Goal: Task Accomplishment & Management: Manage account settings

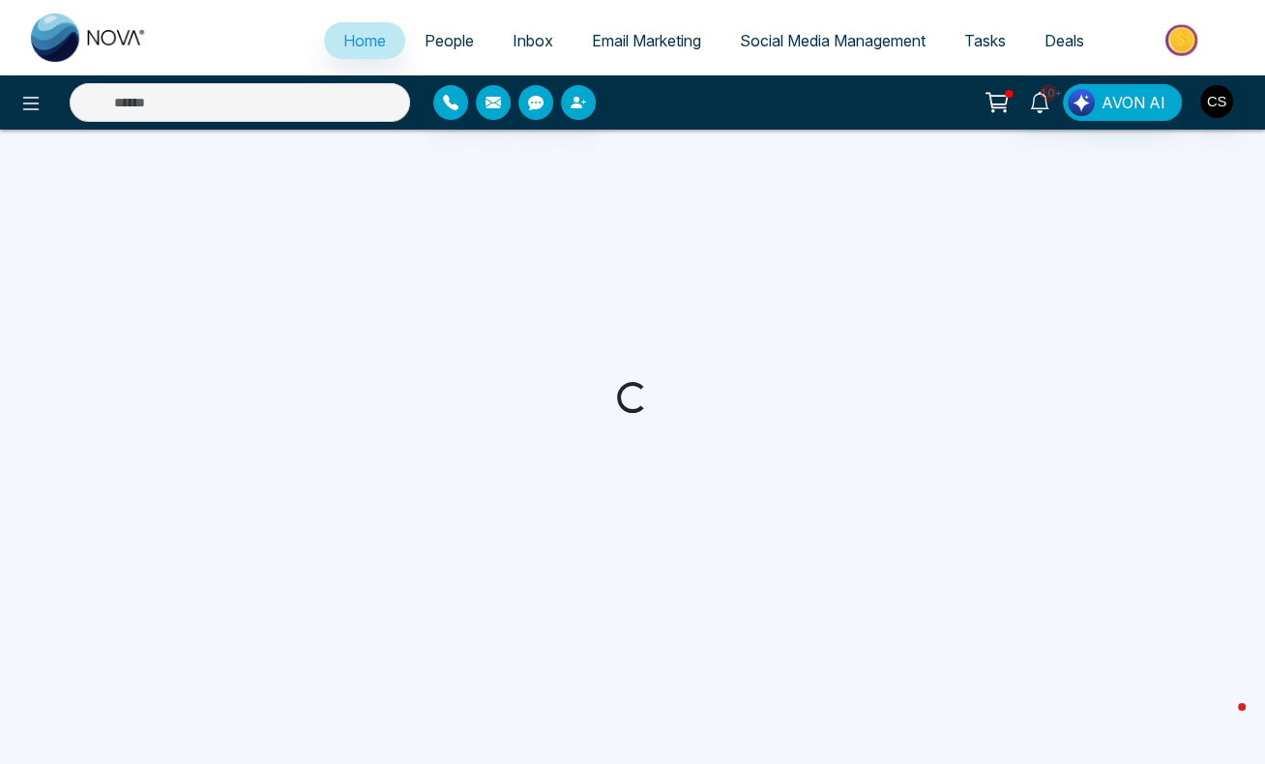
select select "*"
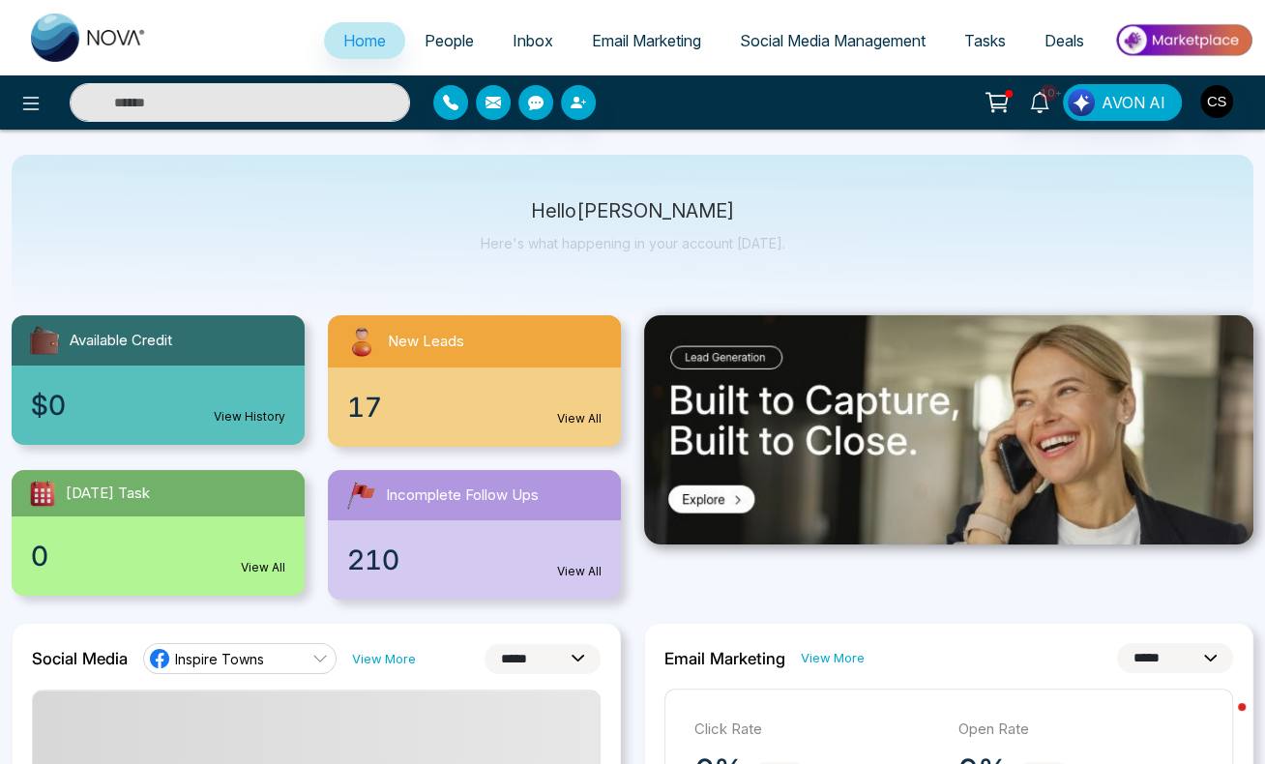
scroll to position [36, 0]
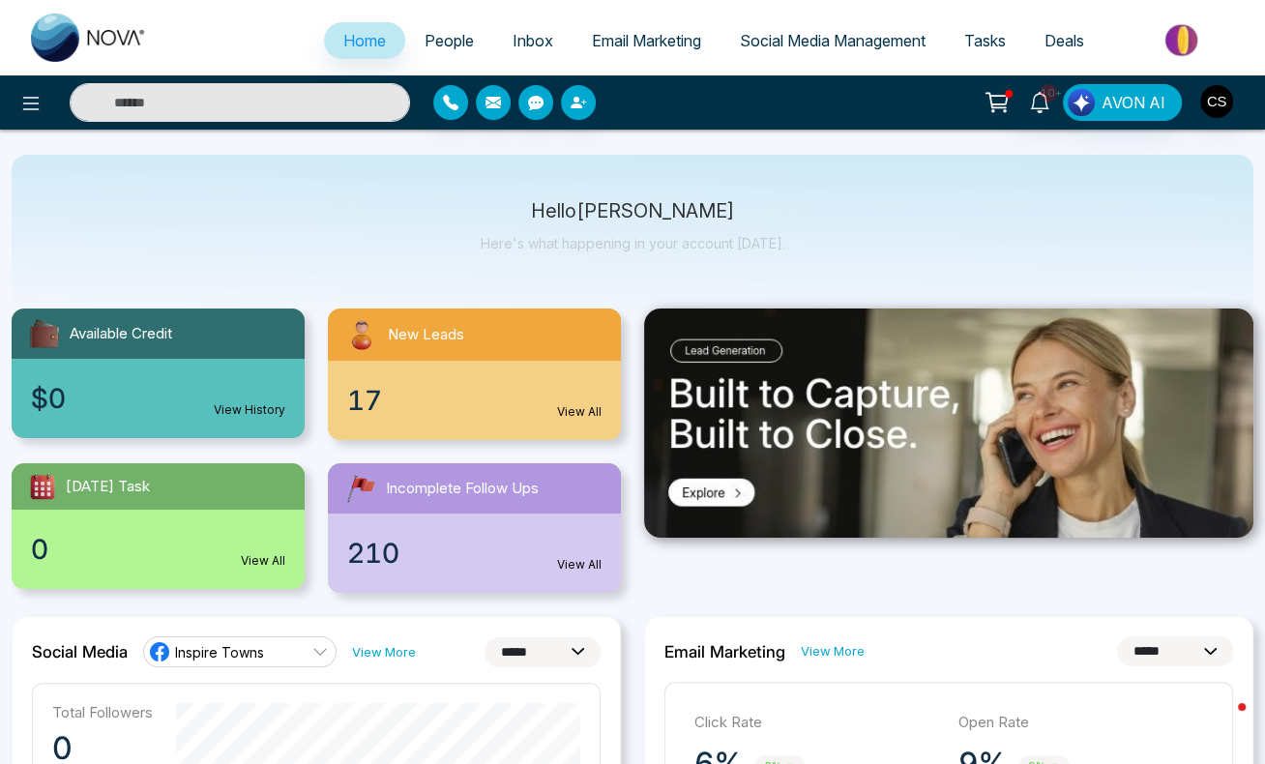
click at [902, 42] on span "Social Media Management" at bounding box center [833, 40] width 186 height 19
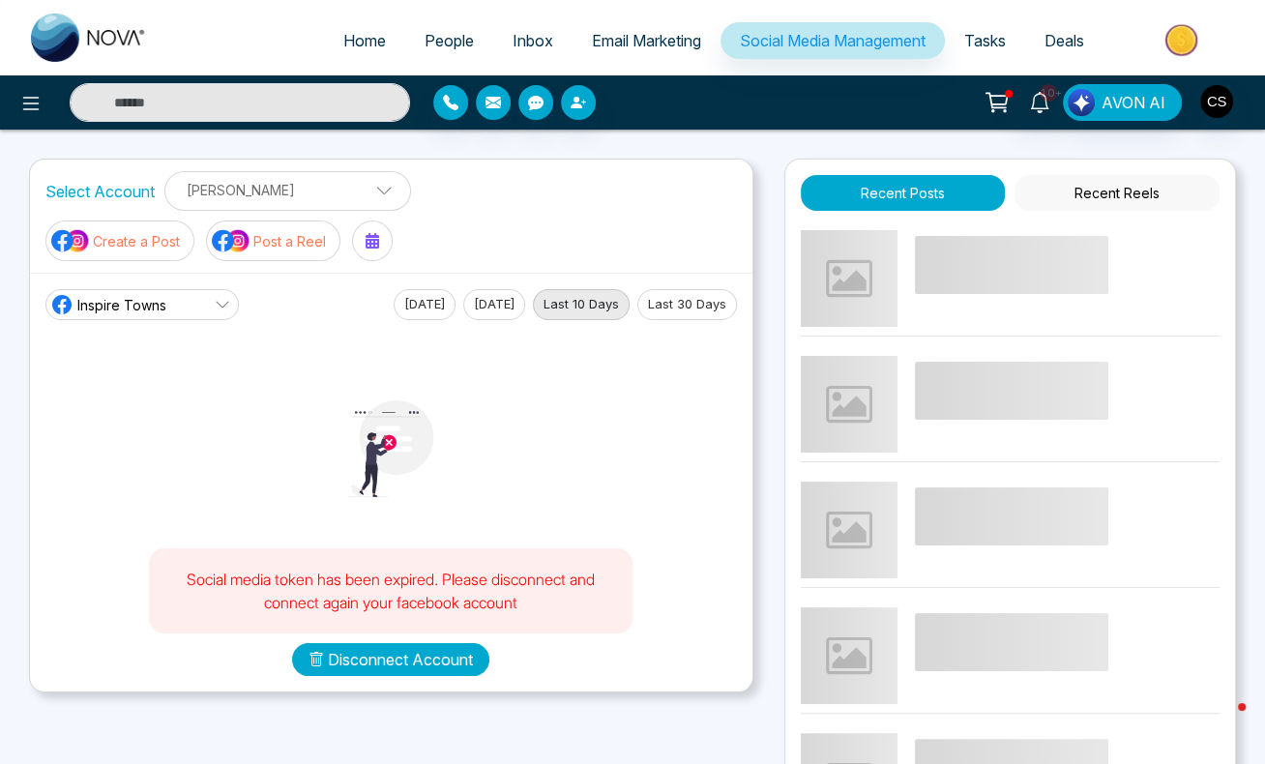
click at [436, 654] on button "Disconnect Account" at bounding box center [390, 659] width 197 height 33
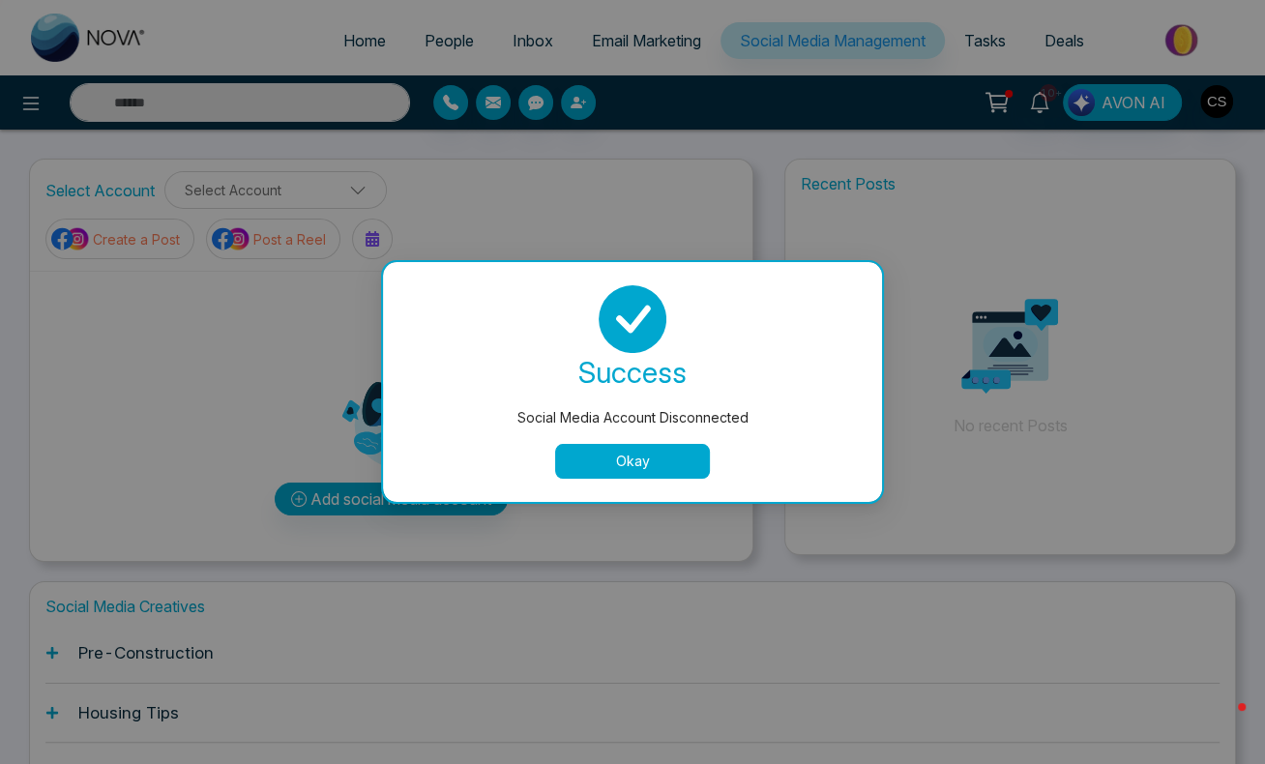
click at [628, 452] on button "Okay" at bounding box center [632, 461] width 155 height 35
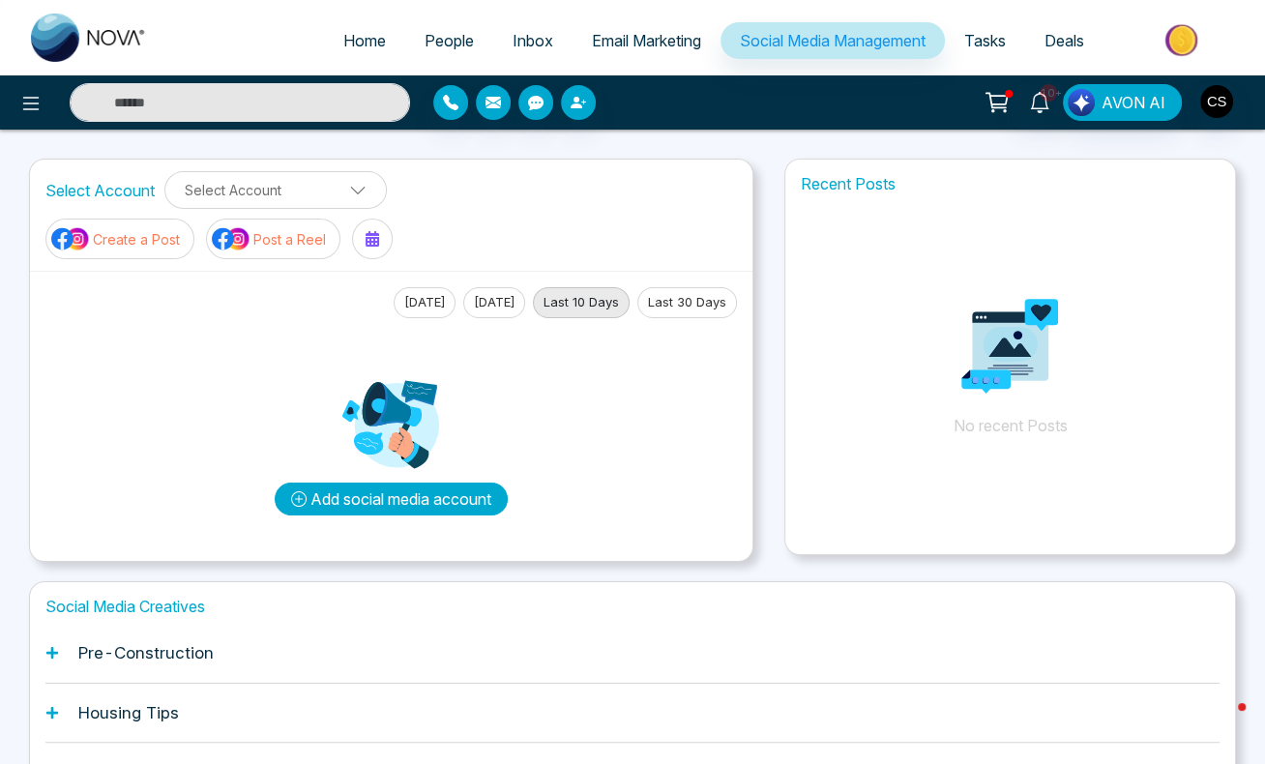
click at [436, 501] on button "Add social media account" at bounding box center [391, 498] width 233 height 33
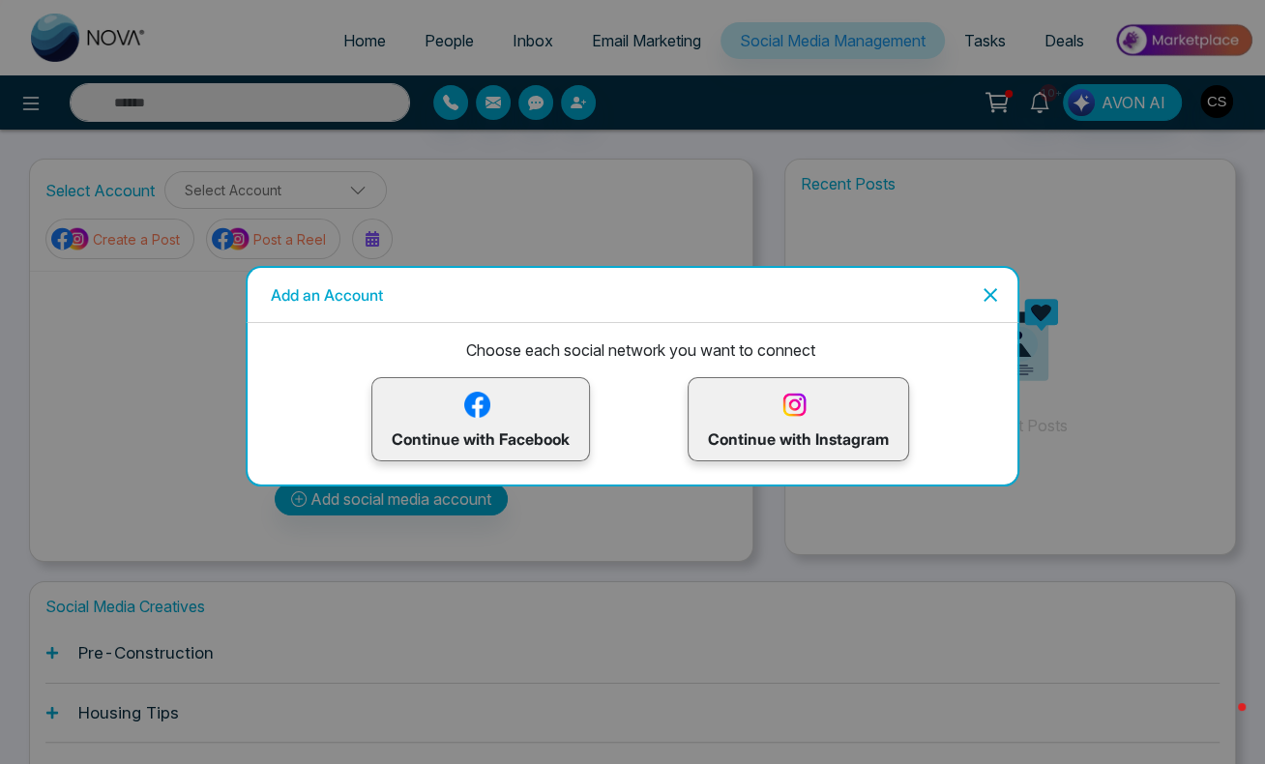
click at [484, 409] on img at bounding box center [477, 405] width 34 height 34
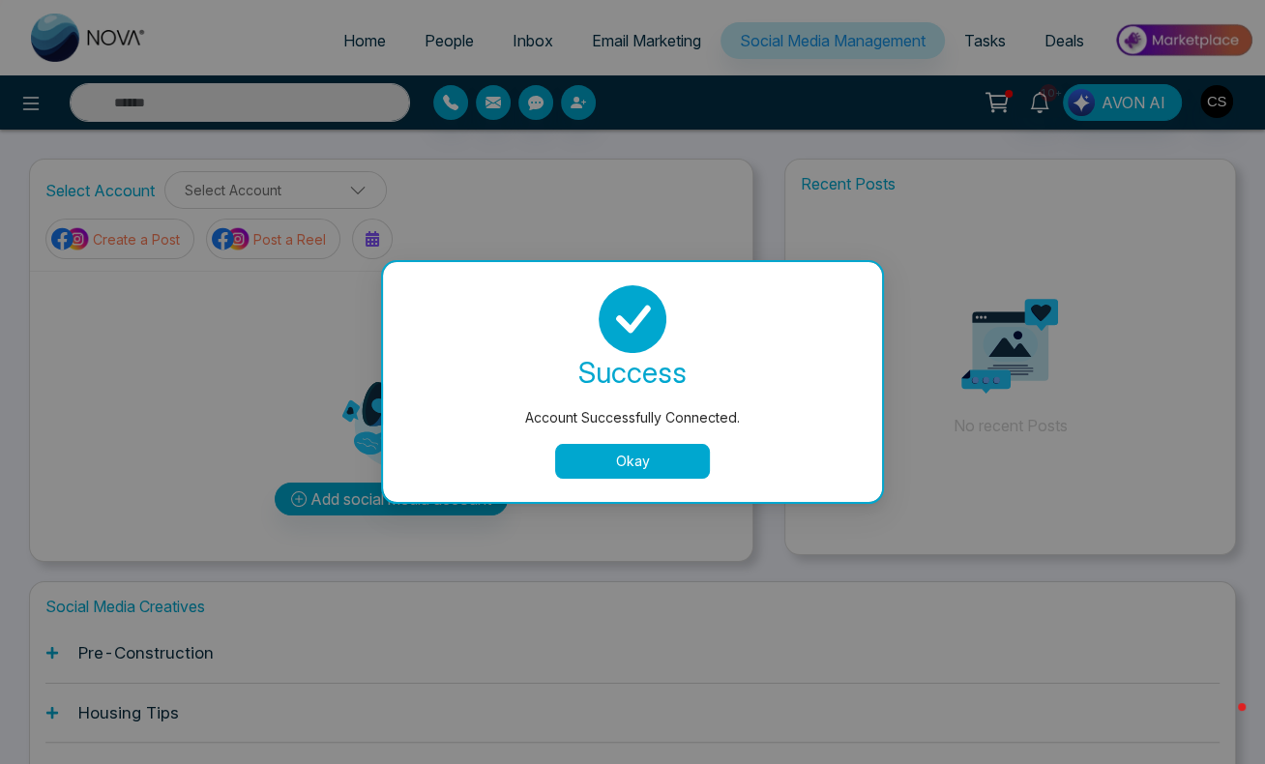
click at [675, 454] on button "Okay" at bounding box center [632, 461] width 155 height 35
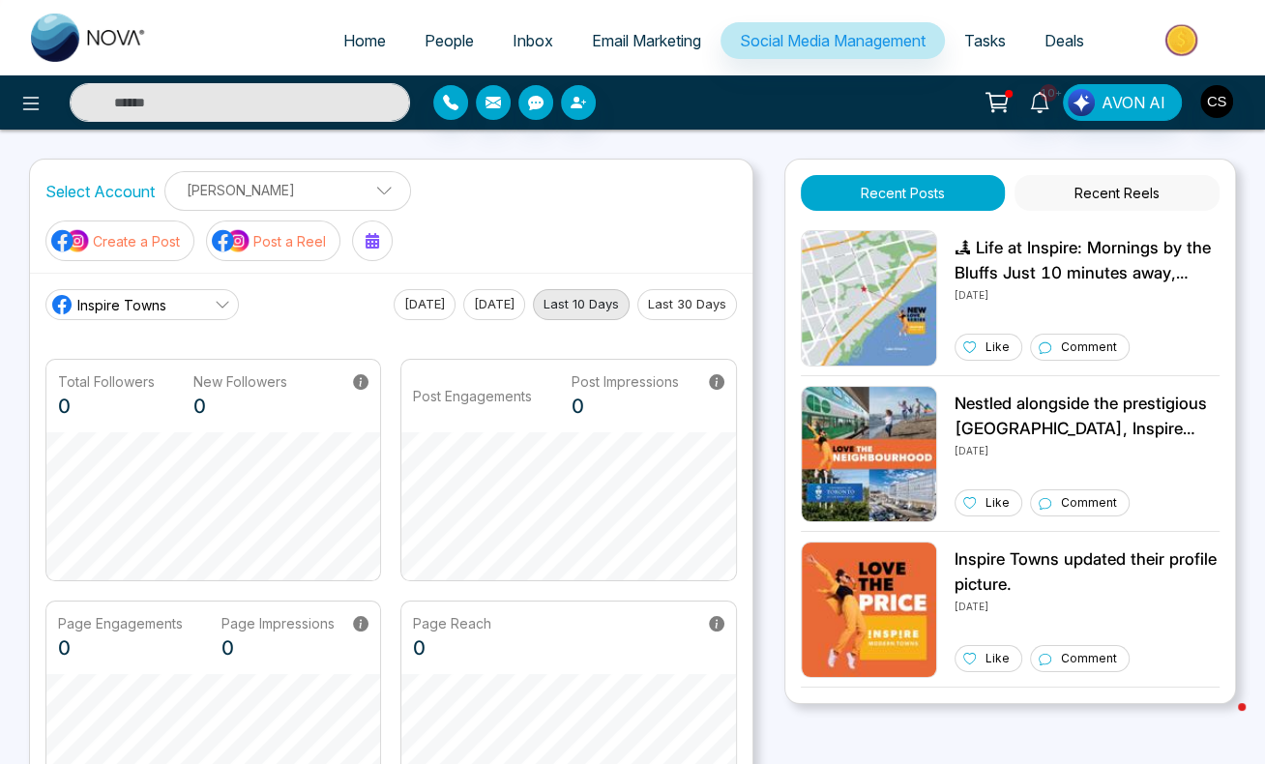
click at [436, 44] on span "People" at bounding box center [448, 40] width 49 height 19
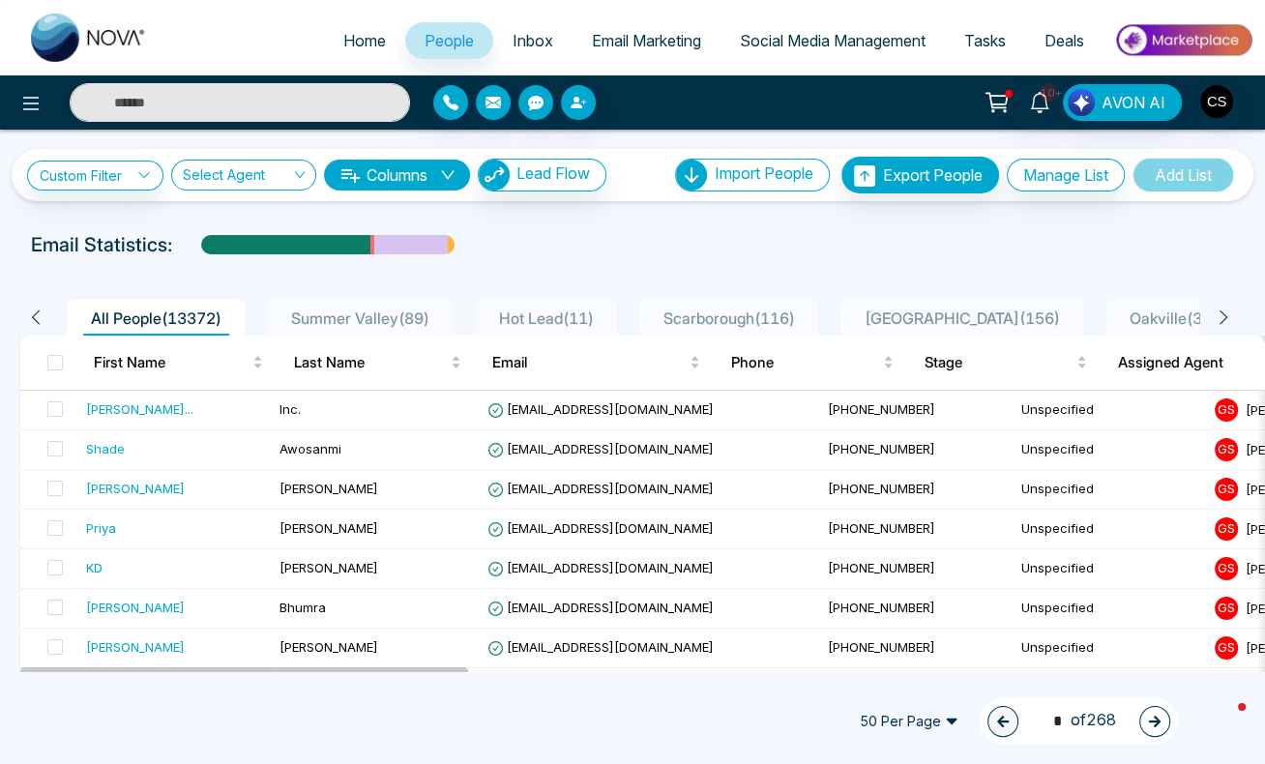
click at [848, 43] on span "Social Media Management" at bounding box center [833, 40] width 186 height 19
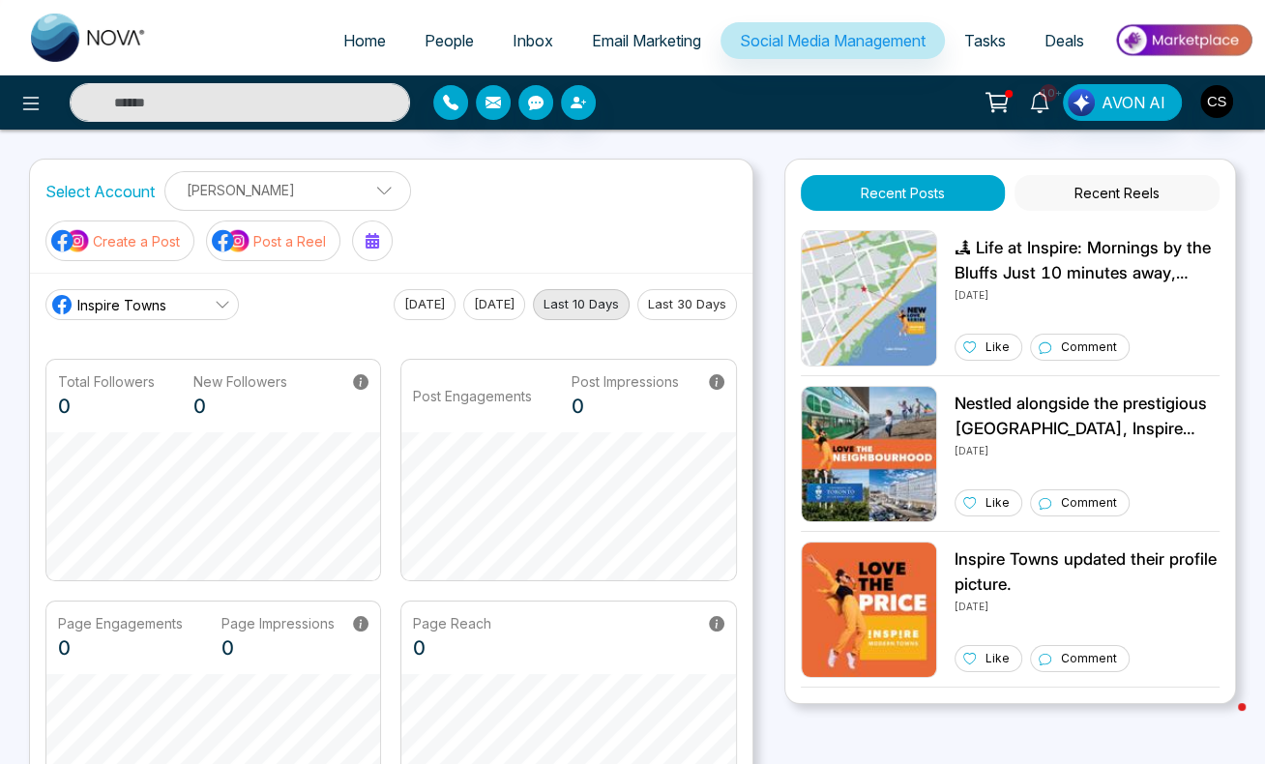
scroll to position [306, 0]
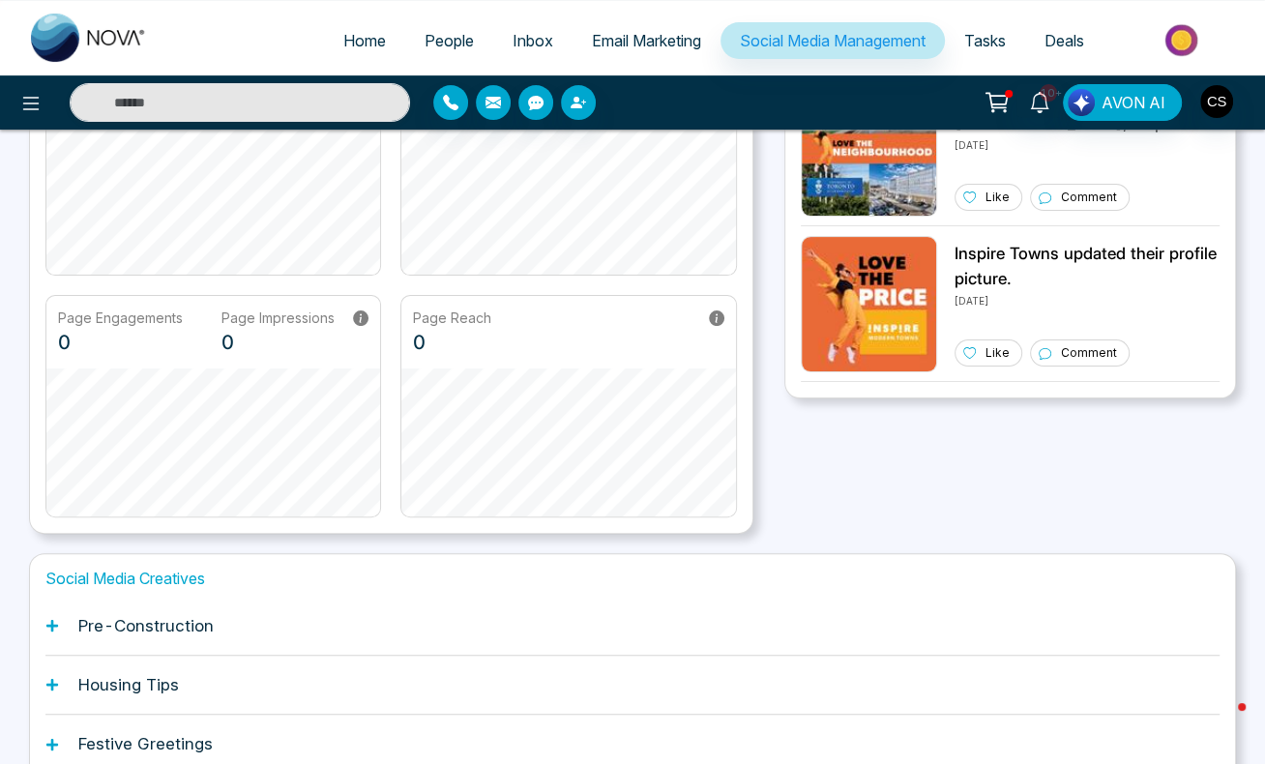
click at [447, 44] on span "People" at bounding box center [448, 40] width 49 height 19
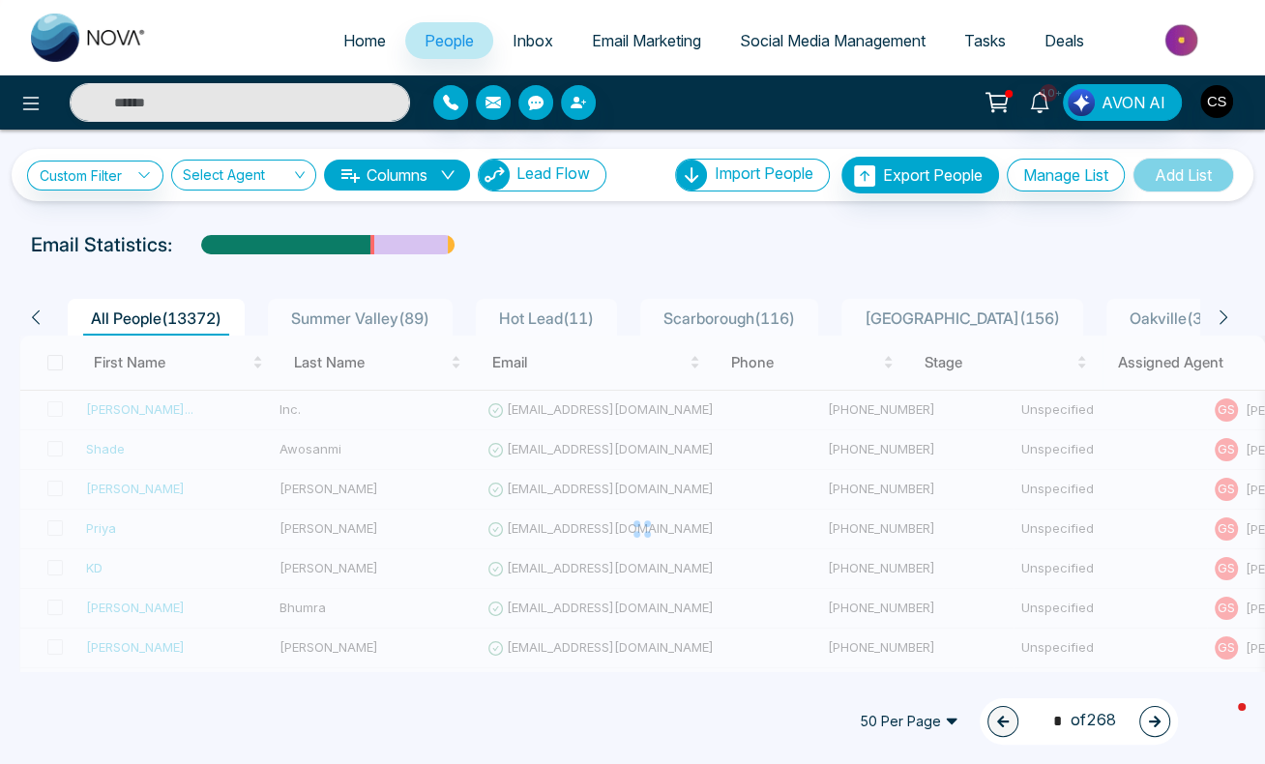
click at [525, 182] on span "Lead Flow" at bounding box center [552, 172] width 73 height 19
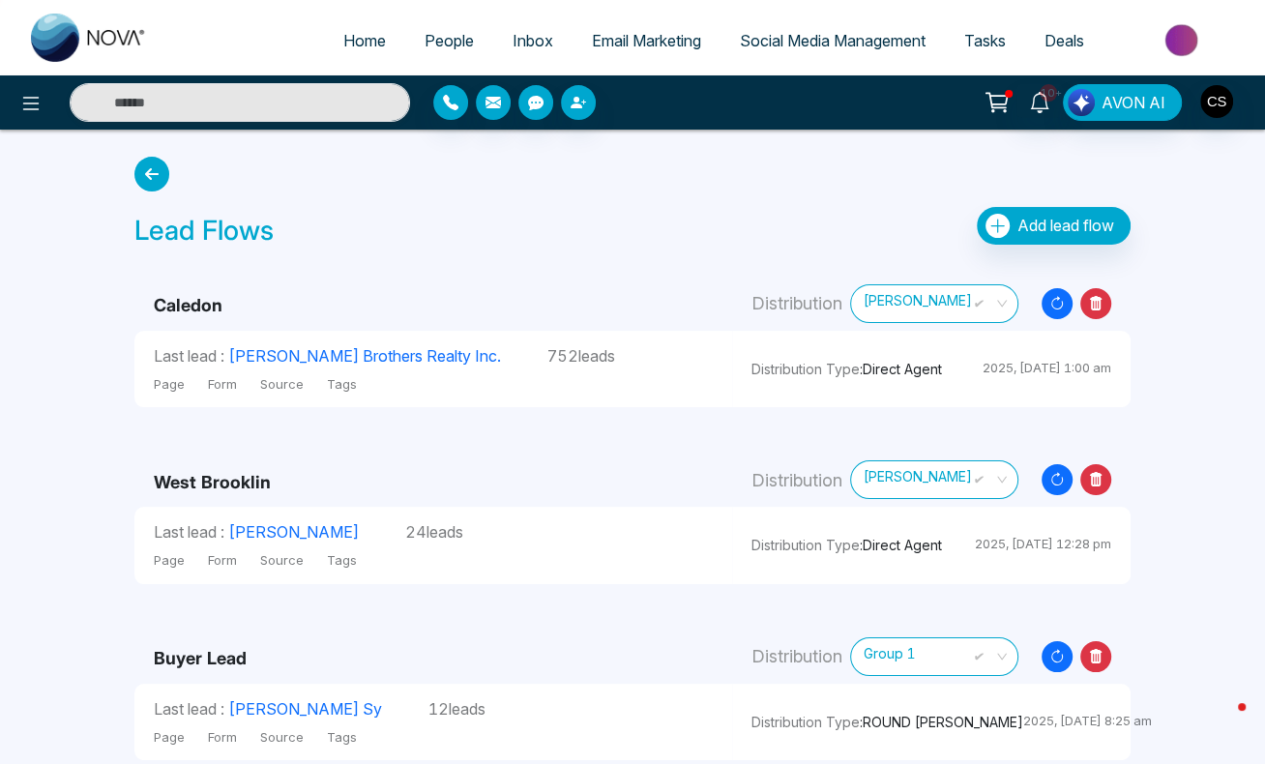
click at [1063, 312] on icon "Resync Leads" at bounding box center [1056, 303] width 31 height 31
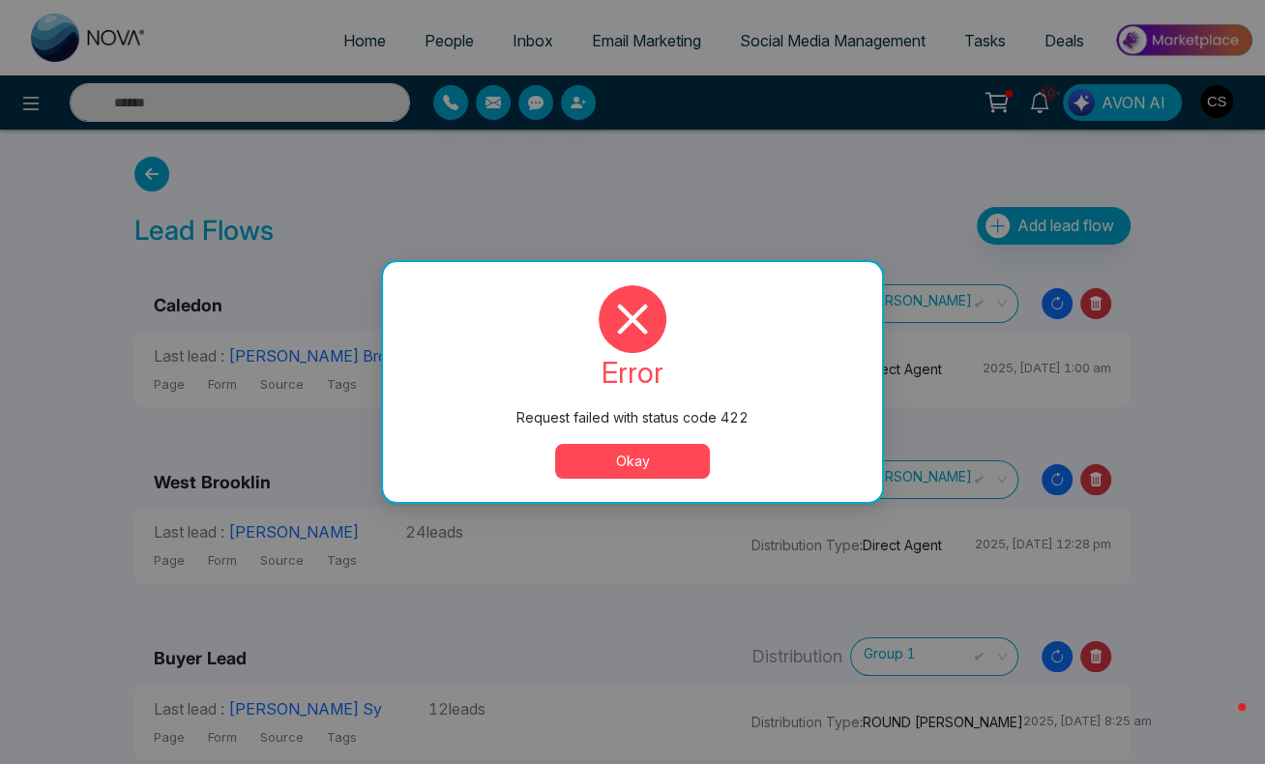
click at [687, 469] on button "Okay" at bounding box center [632, 461] width 155 height 35
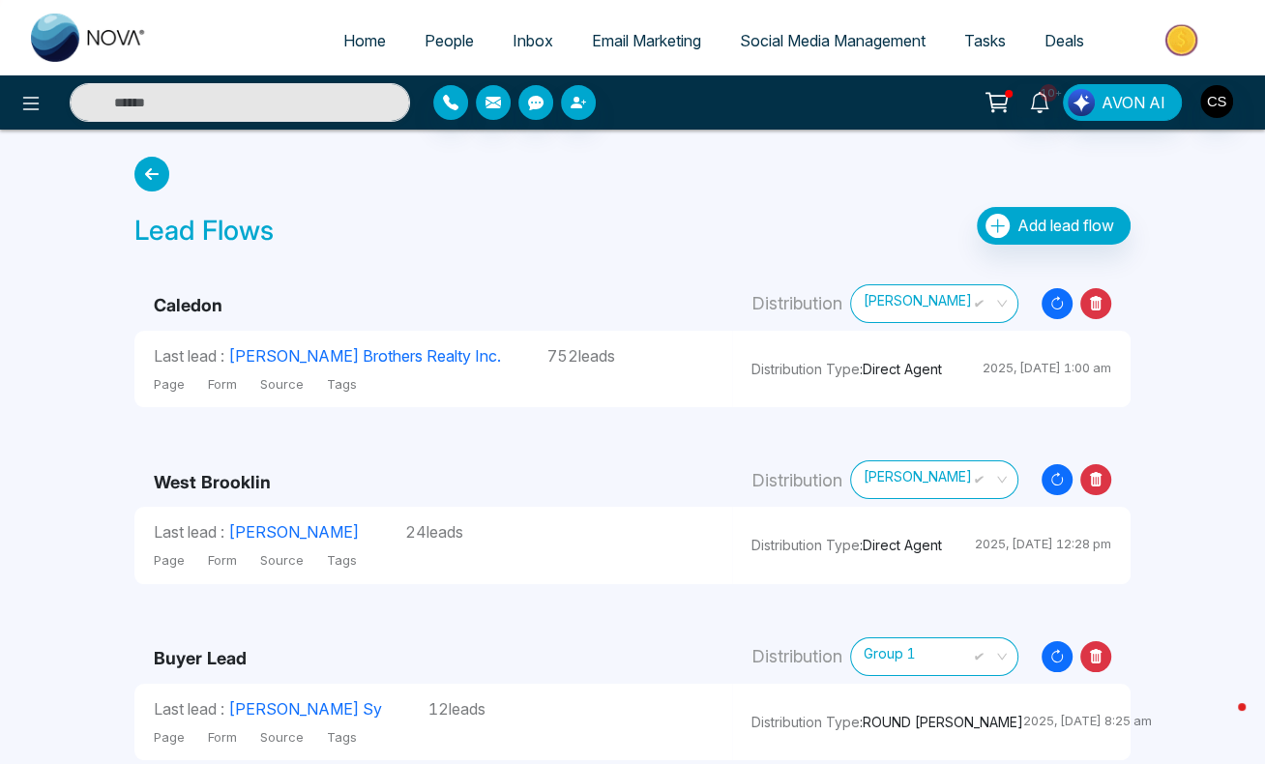
click at [1061, 302] on icon at bounding box center [1057, 304] width 12 height 12
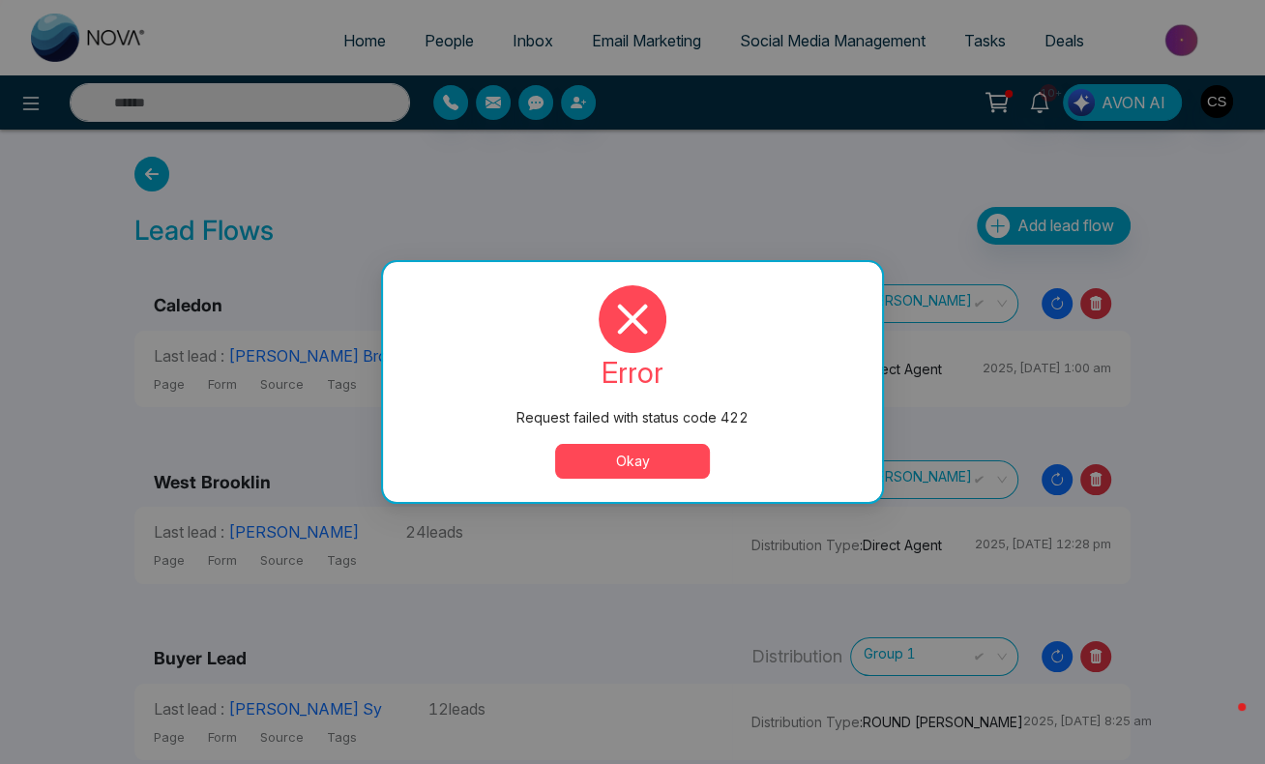
click at [688, 458] on button "Okay" at bounding box center [632, 461] width 155 height 35
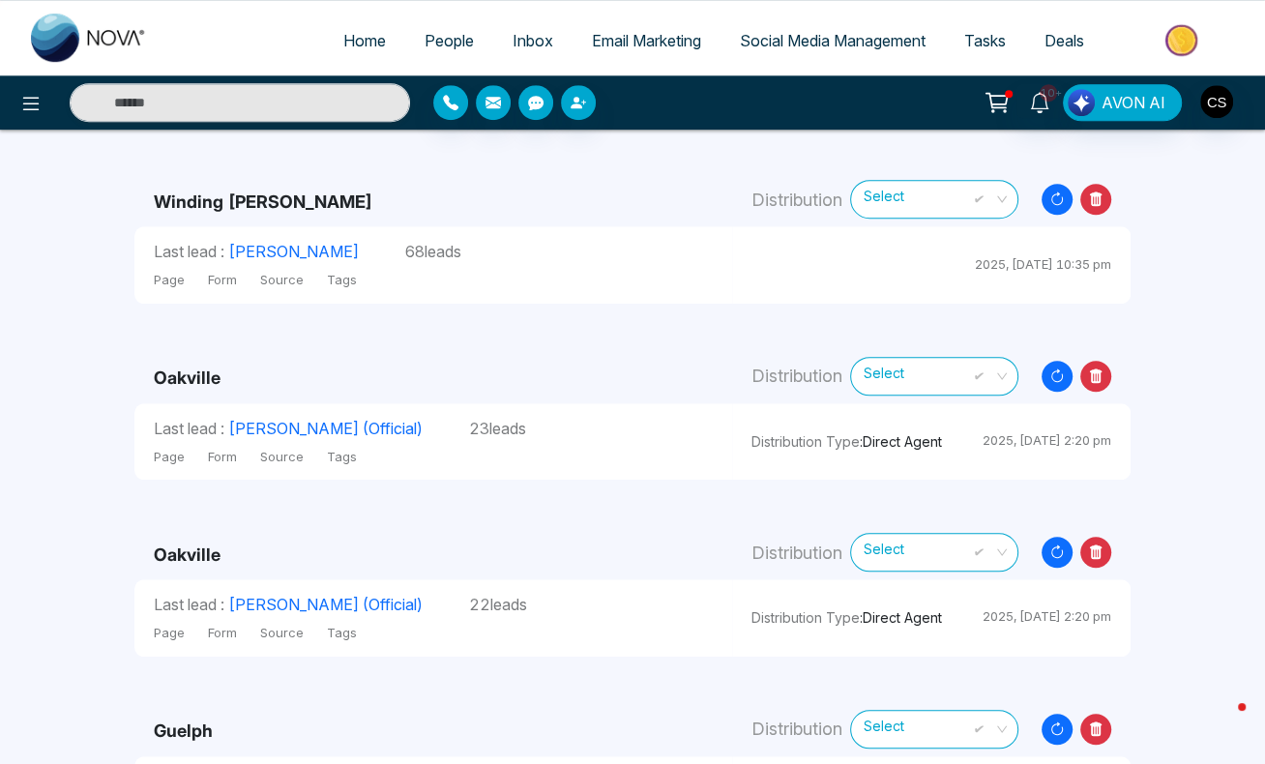
scroll to position [920, 0]
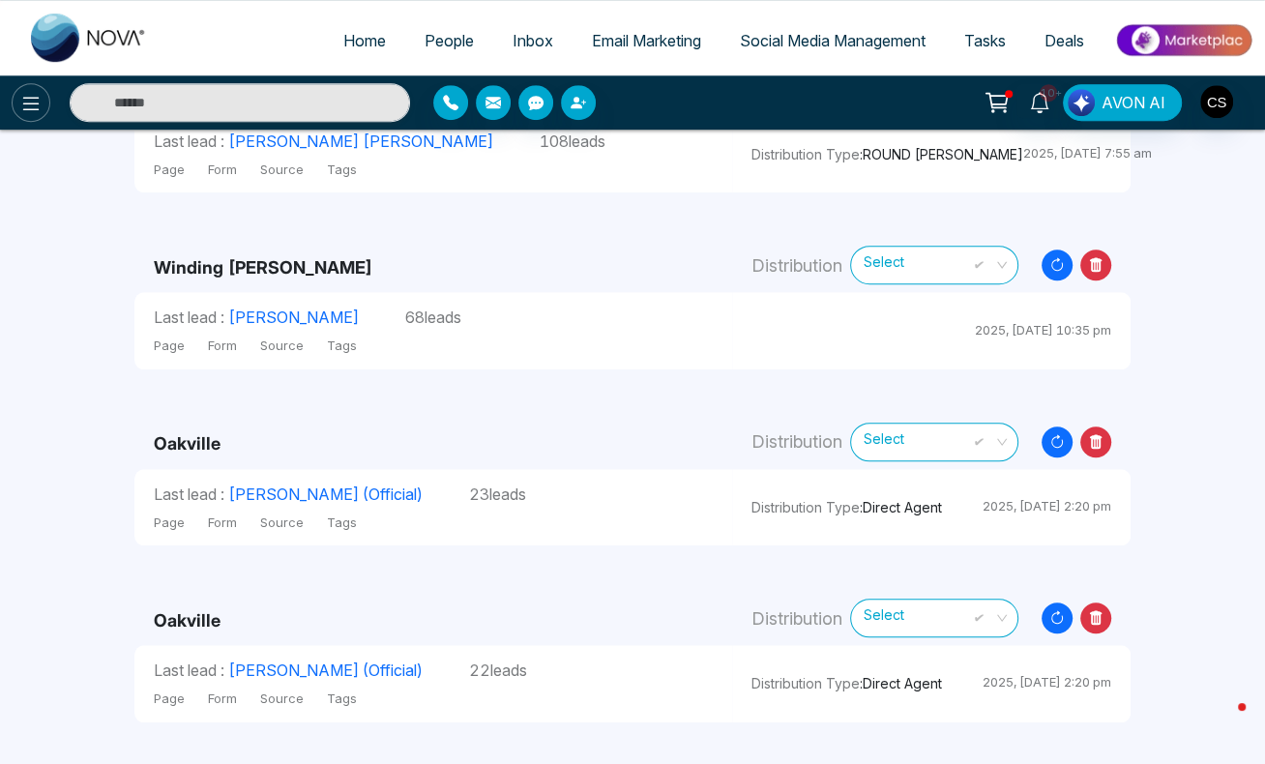
click at [24, 104] on icon at bounding box center [30, 103] width 23 height 23
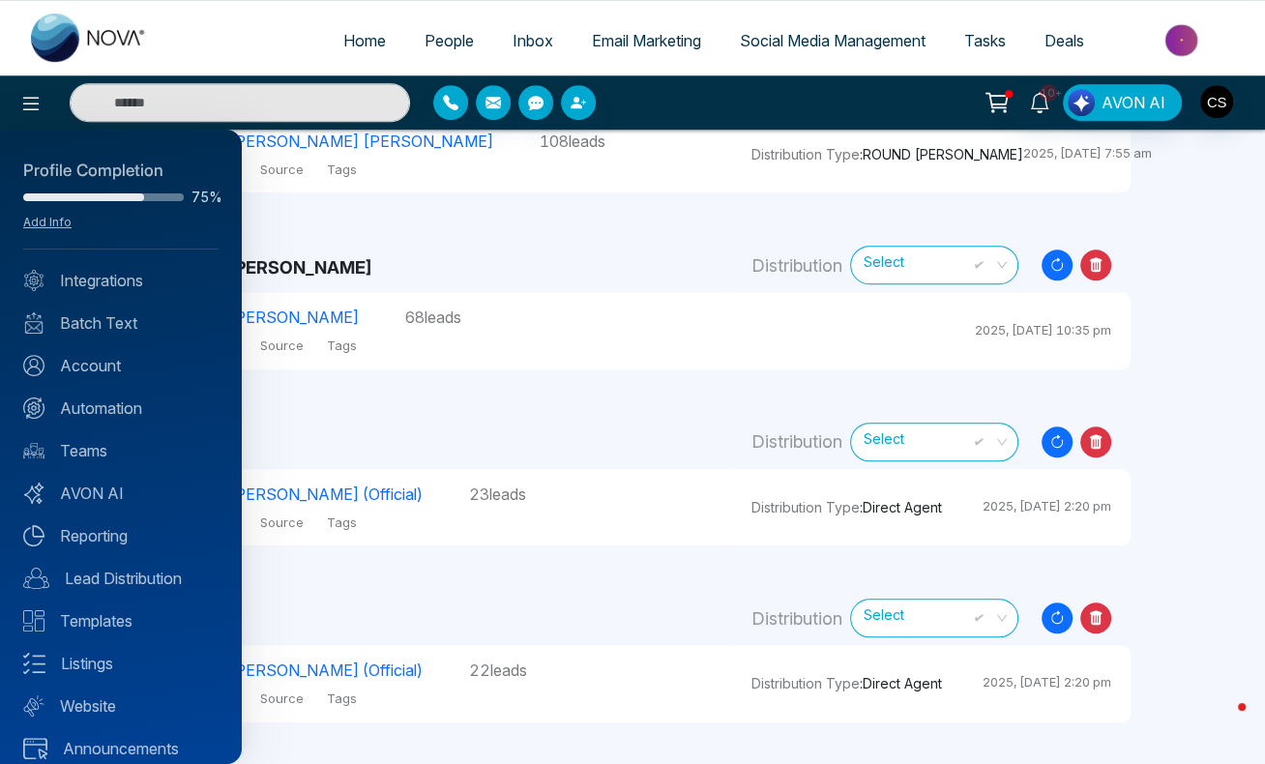
scroll to position [17, 0]
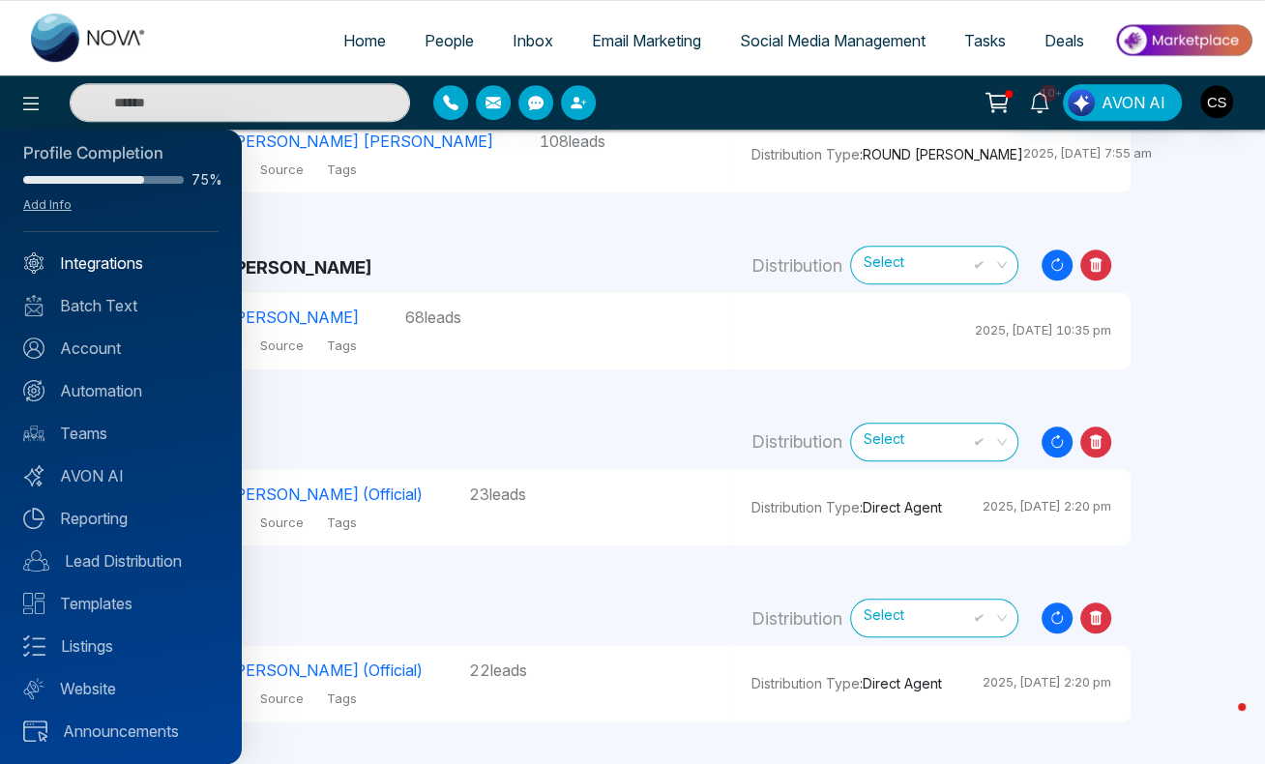
click at [108, 259] on link "Integrations" at bounding box center [120, 262] width 195 height 23
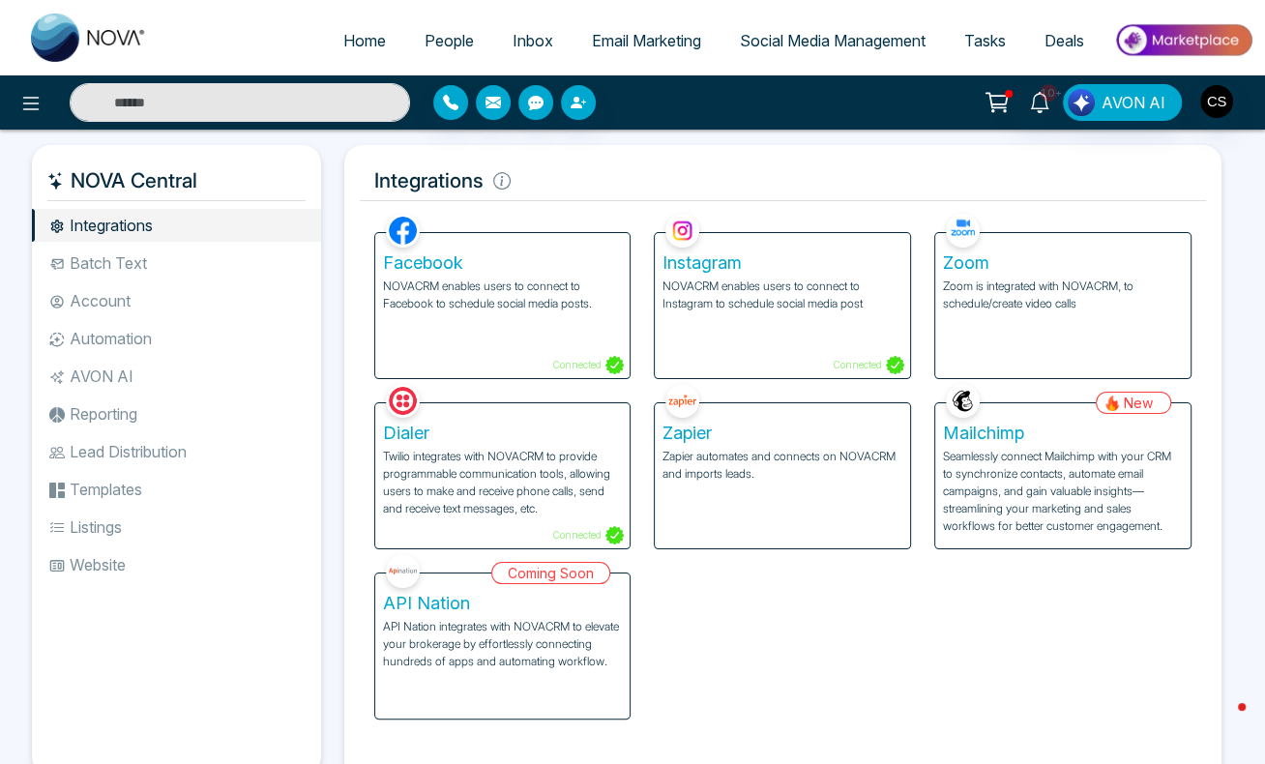
click at [527, 306] on p "NOVACRM enables users to connect to Facebook to schedule social media posts." at bounding box center [503, 294] width 240 height 35
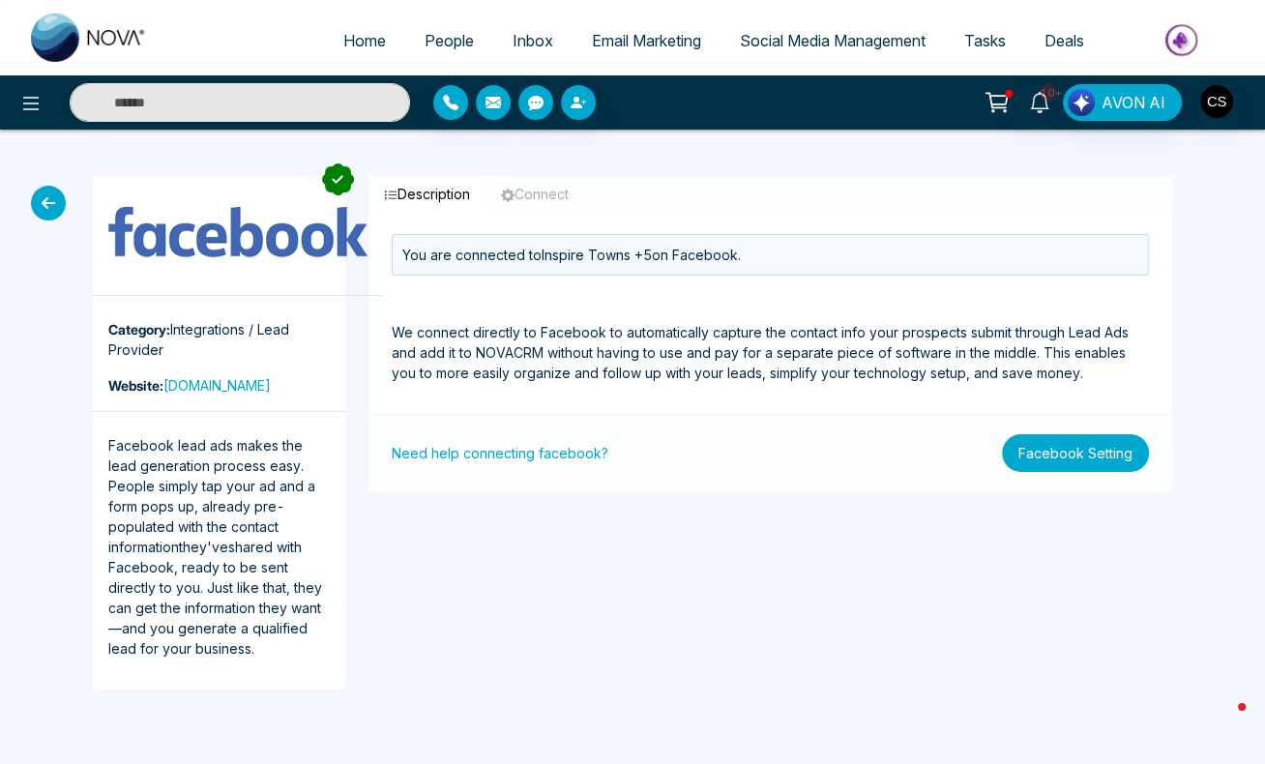
click at [1074, 462] on button "Facebook Setting" at bounding box center [1075, 453] width 147 height 38
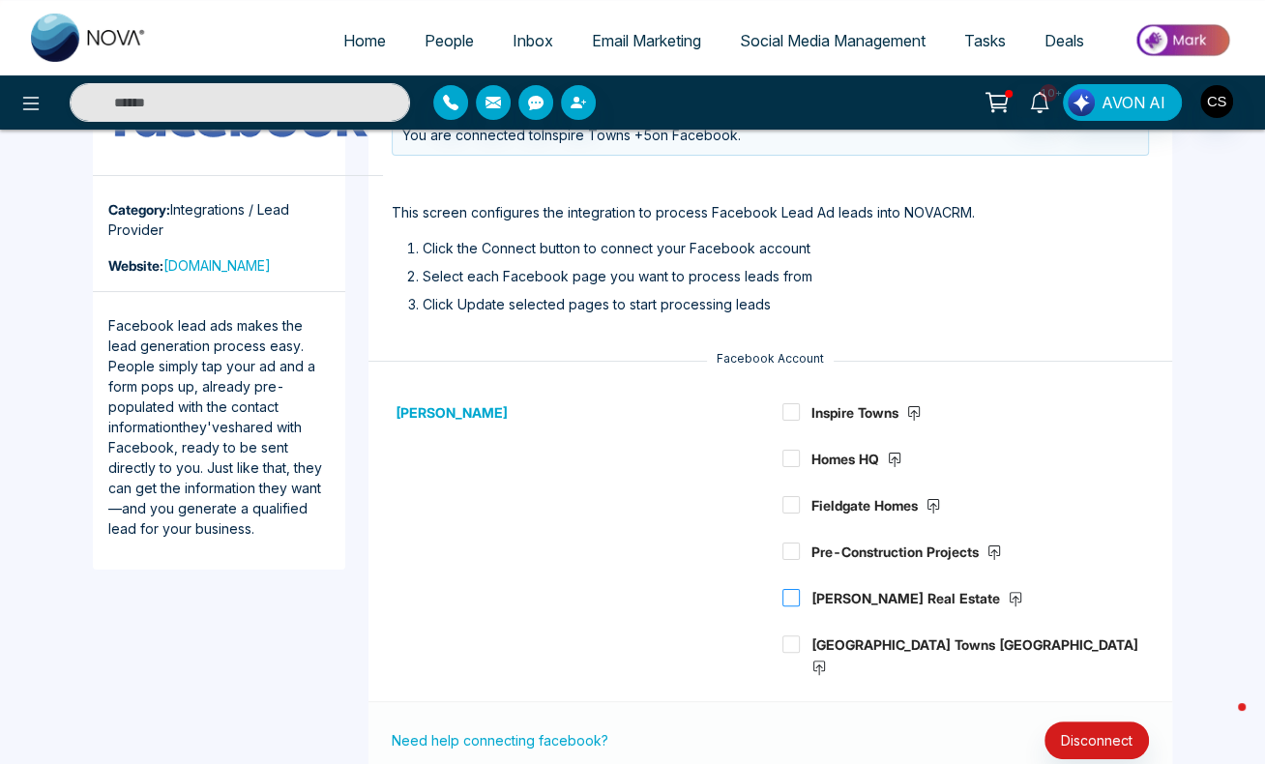
scroll to position [124, 0]
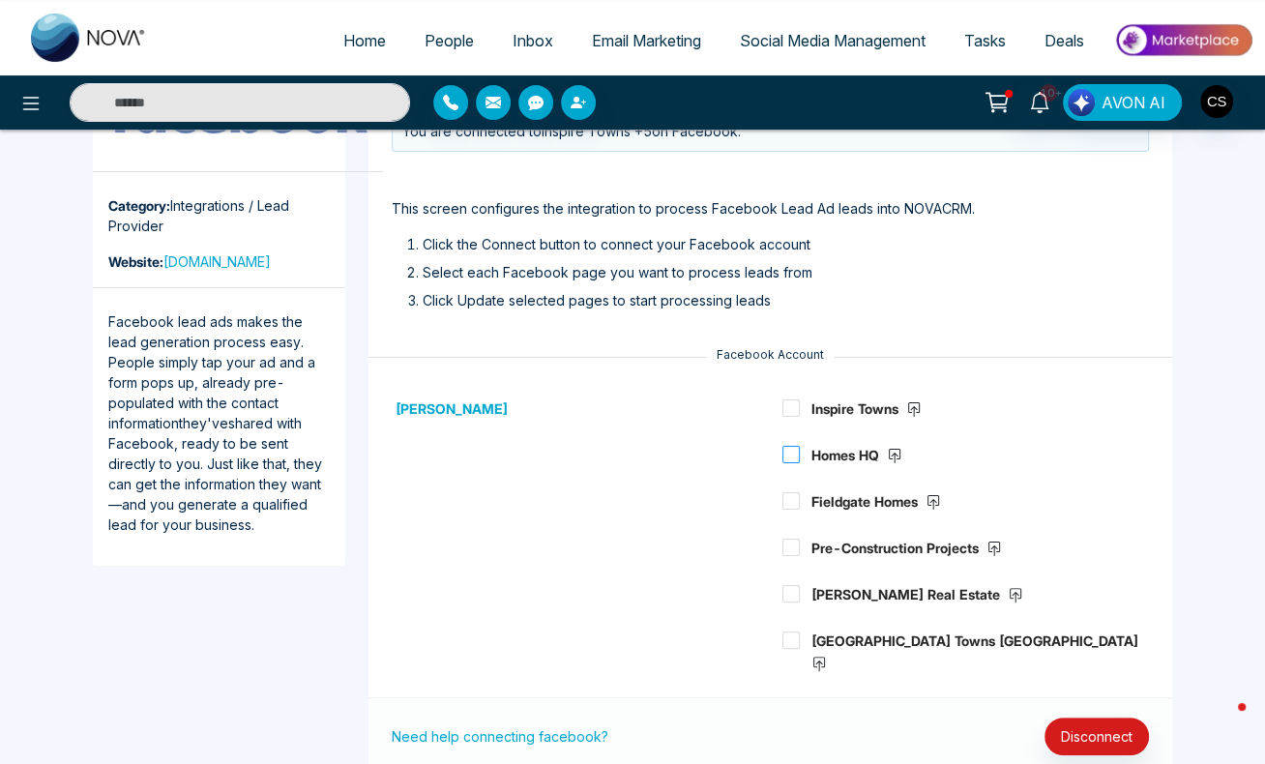
click at [794, 458] on span at bounding box center [790, 454] width 17 height 17
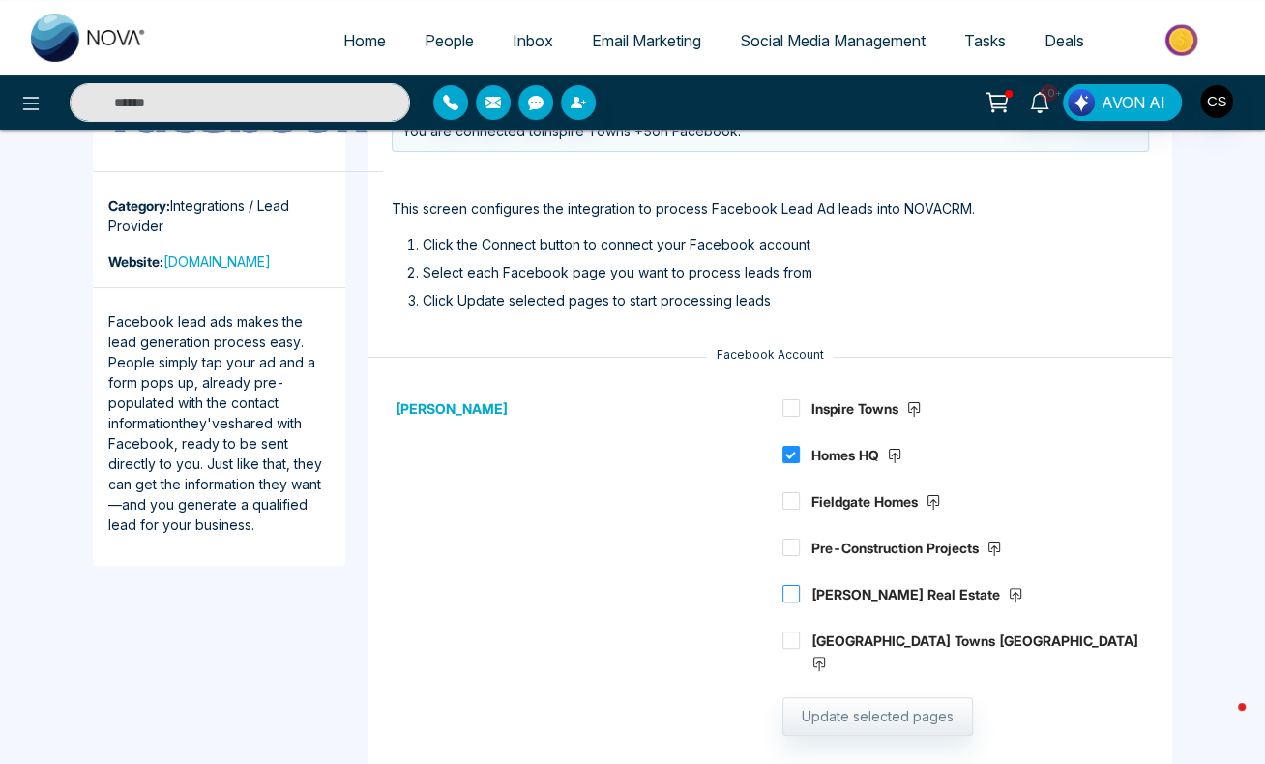
click at [798, 589] on span at bounding box center [790, 593] width 17 height 17
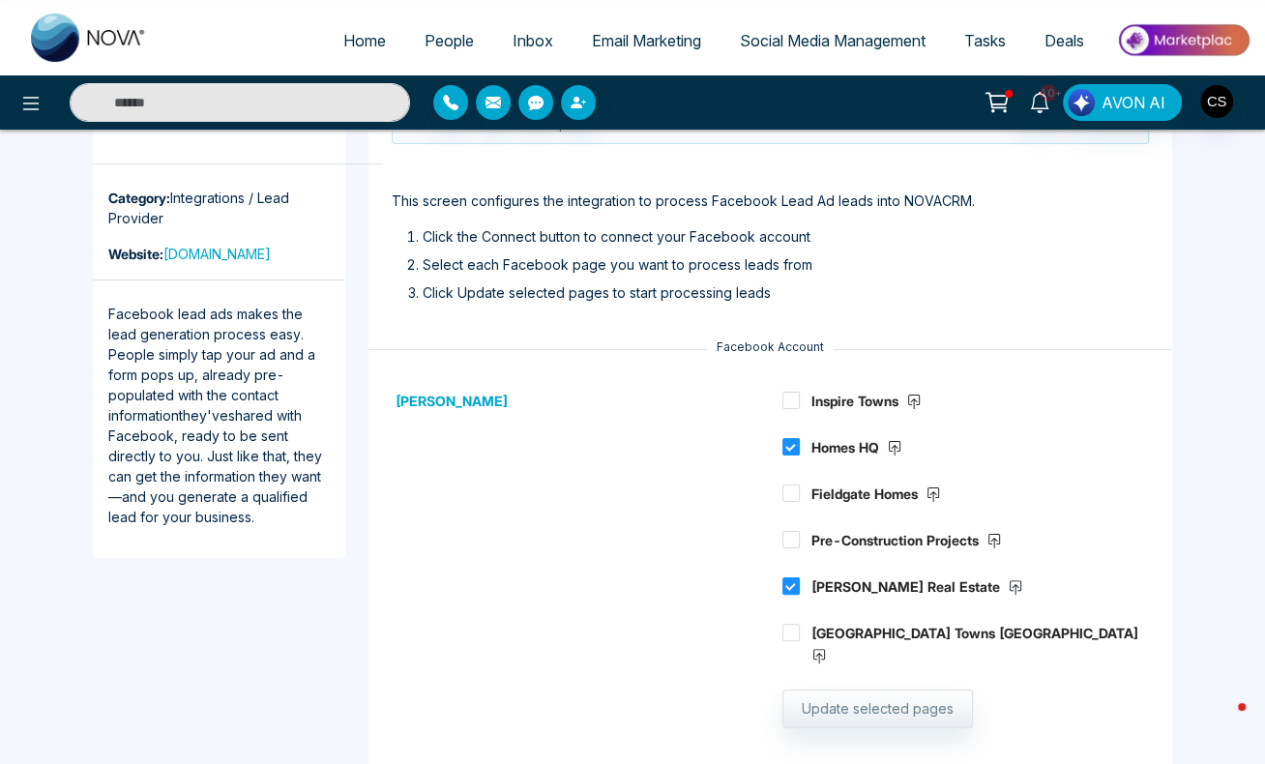
drag, startPoint x: 800, startPoint y: 635, endPoint x: 798, endPoint y: 619, distance: 16.5
click at [799, 631] on label "Kingsview Ridge Towns Oshawa" at bounding box center [965, 643] width 367 height 45
click at [792, 494] on span at bounding box center [790, 492] width 17 height 17
click at [794, 542] on span at bounding box center [790, 539] width 17 height 17
click at [790, 632] on span at bounding box center [790, 632] width 17 height 17
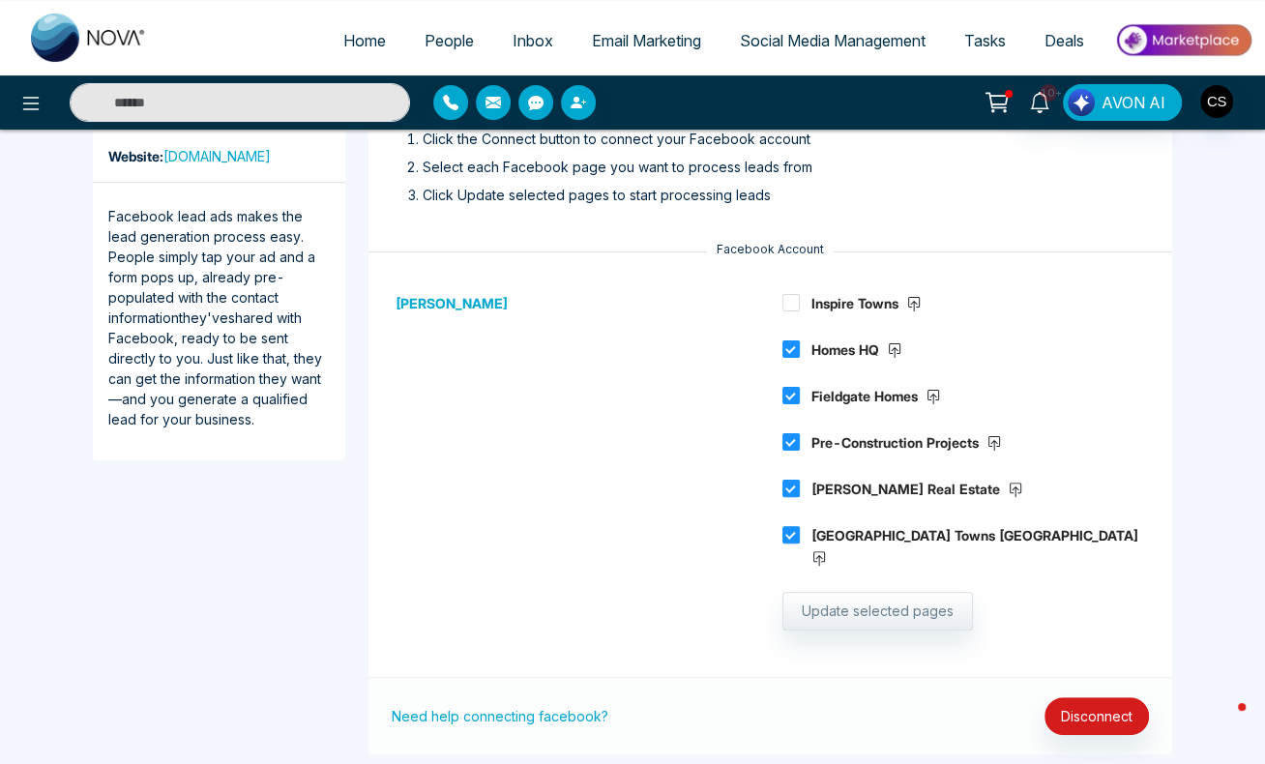
scroll to position [242, 0]
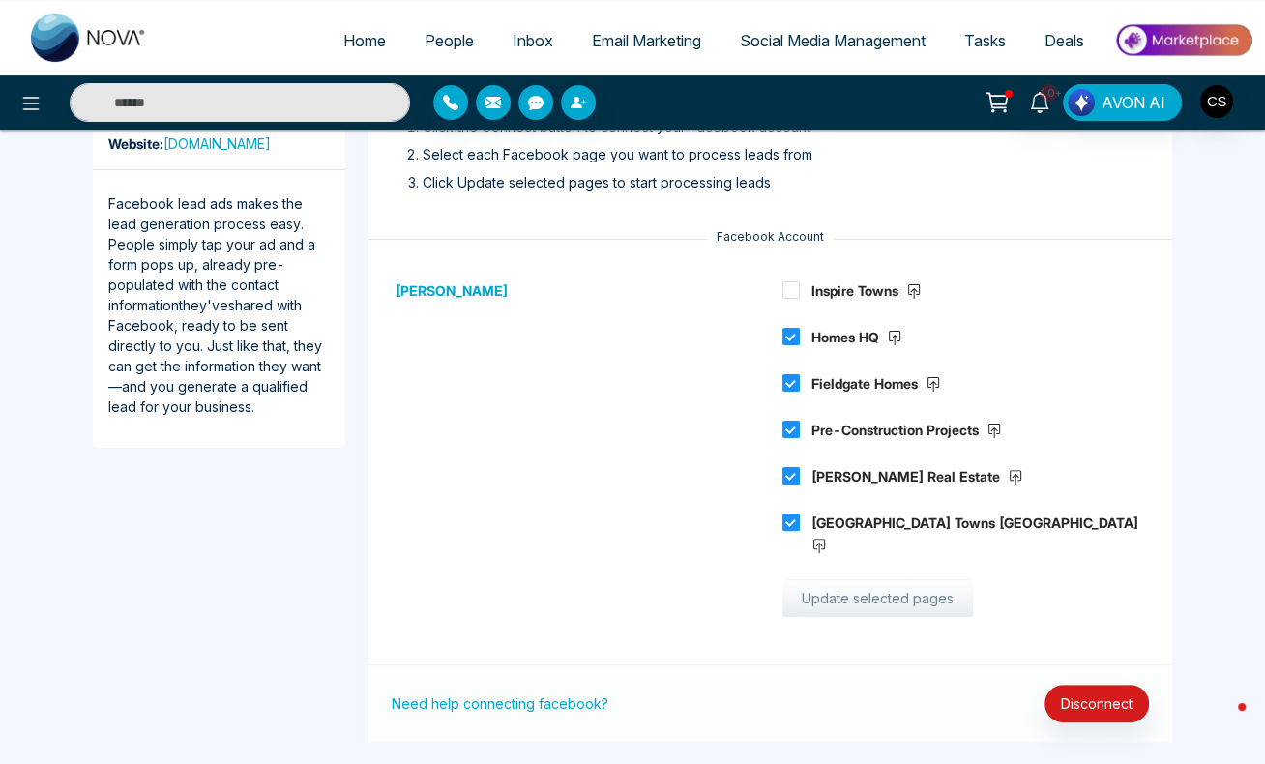
click at [874, 579] on button "Update selected pages" at bounding box center [877, 598] width 190 height 39
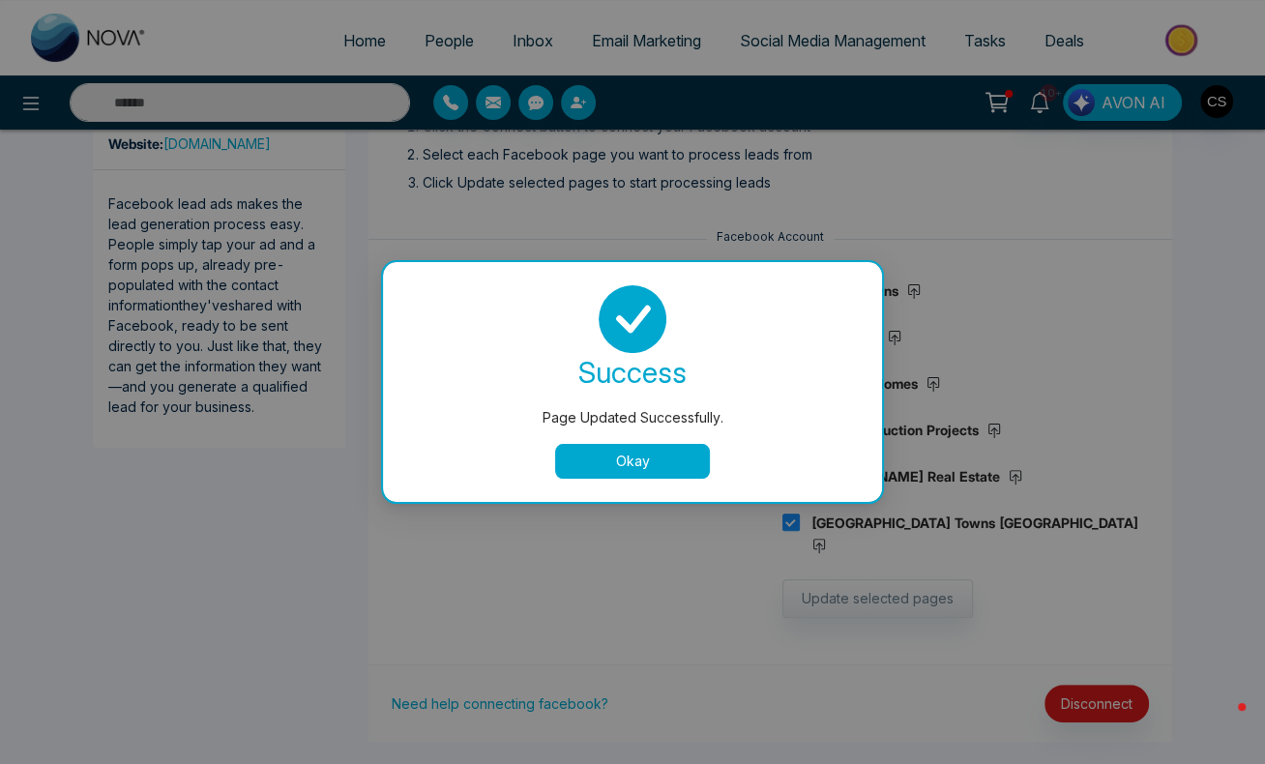
click at [681, 467] on button "Okay" at bounding box center [632, 461] width 155 height 35
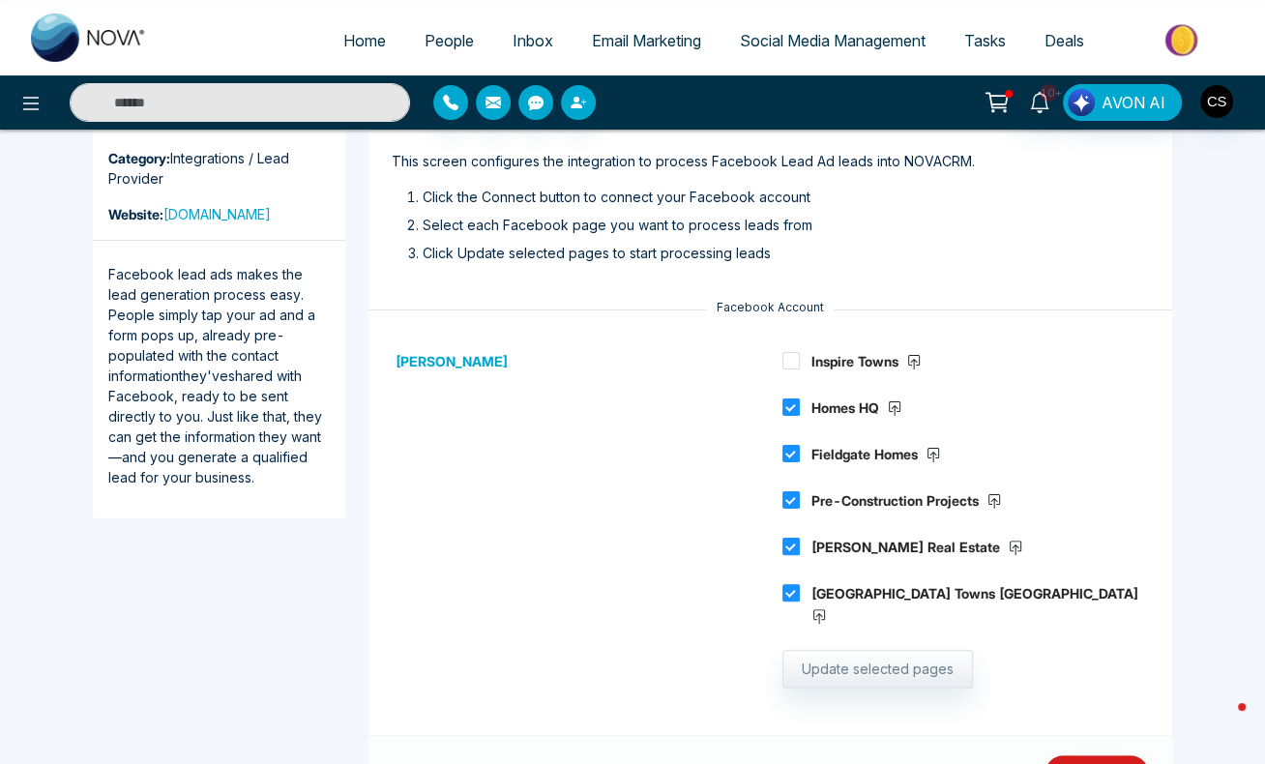
scroll to position [0, 0]
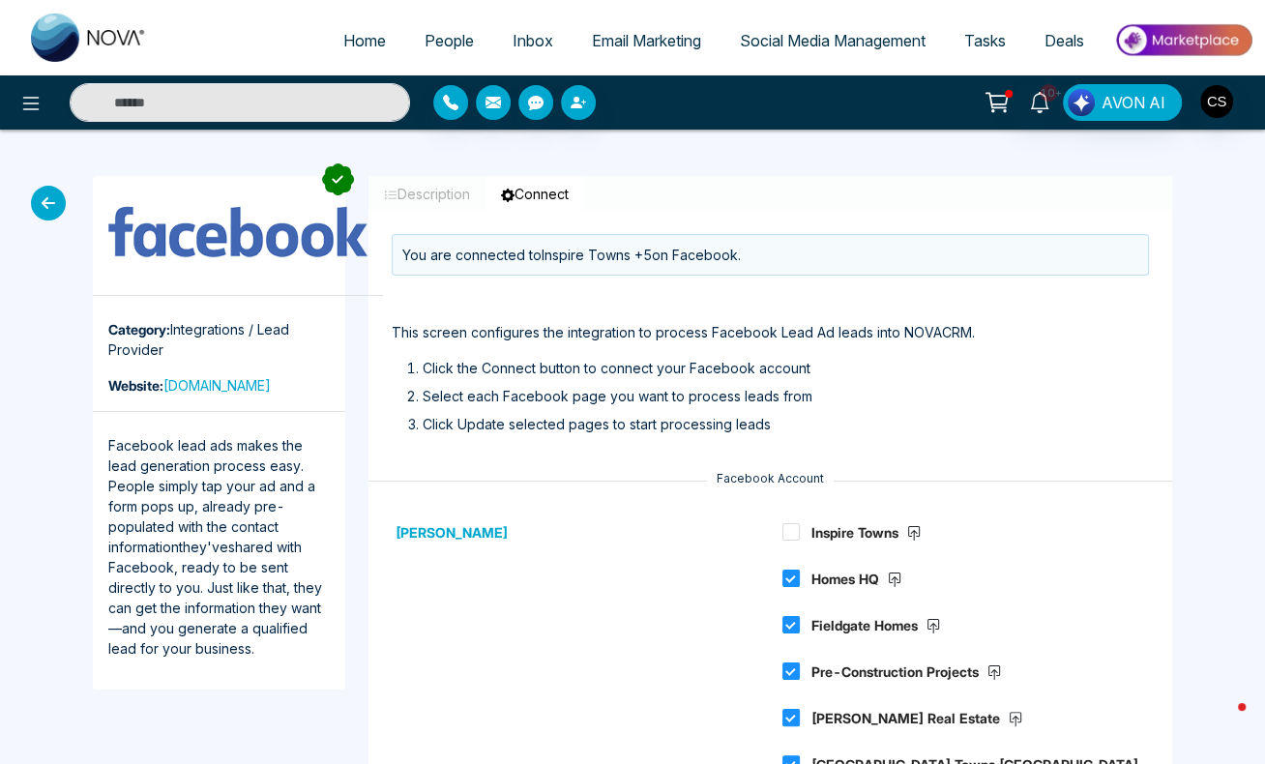
click at [424, 33] on span "People" at bounding box center [448, 40] width 49 height 19
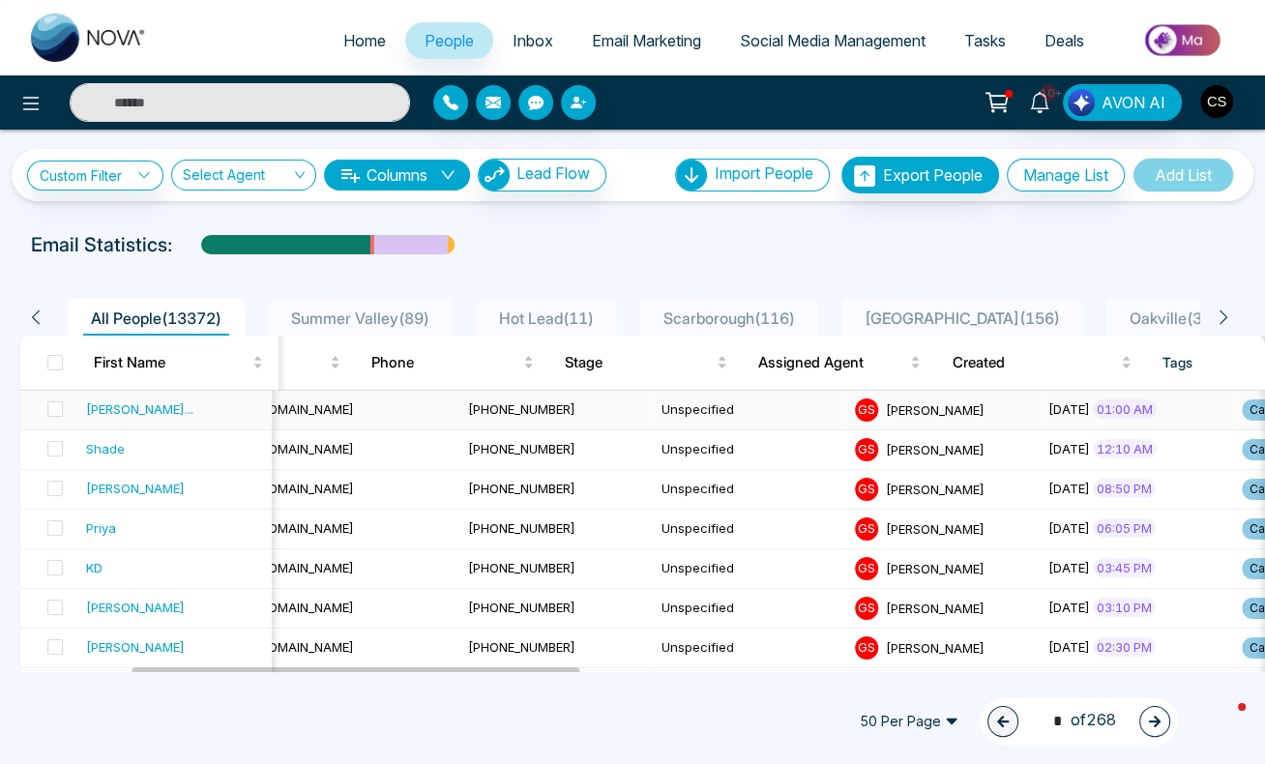
scroll to position [0, 379]
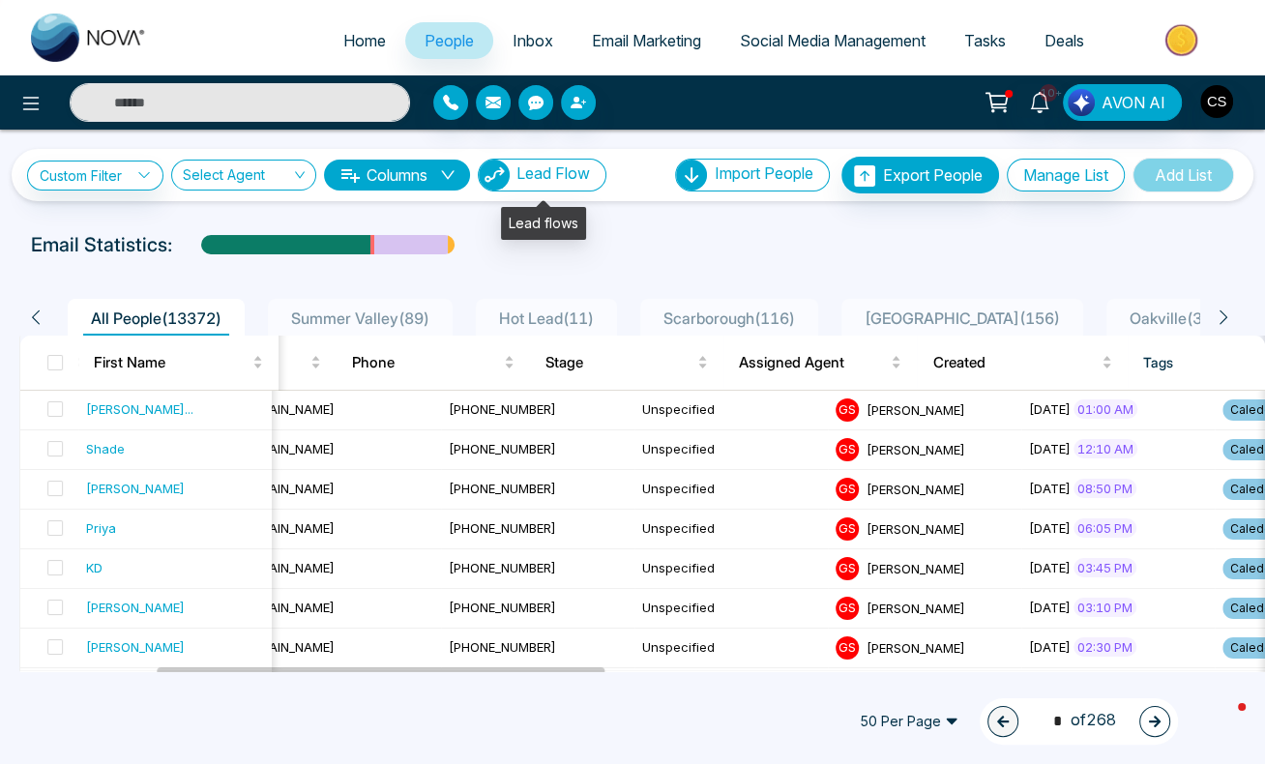
click at [567, 177] on span "Lead Flow" at bounding box center [552, 172] width 73 height 19
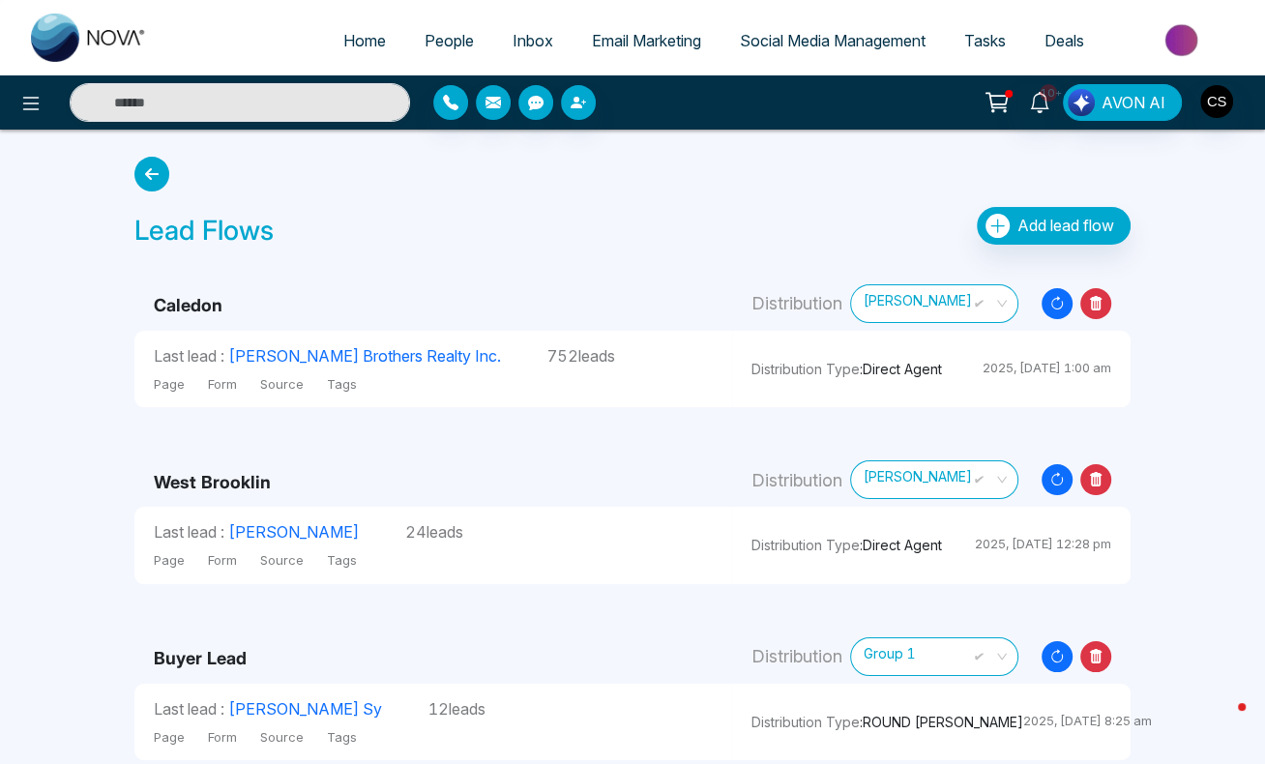
click at [1058, 307] on icon "Resync Leads" at bounding box center [1056, 303] width 31 height 31
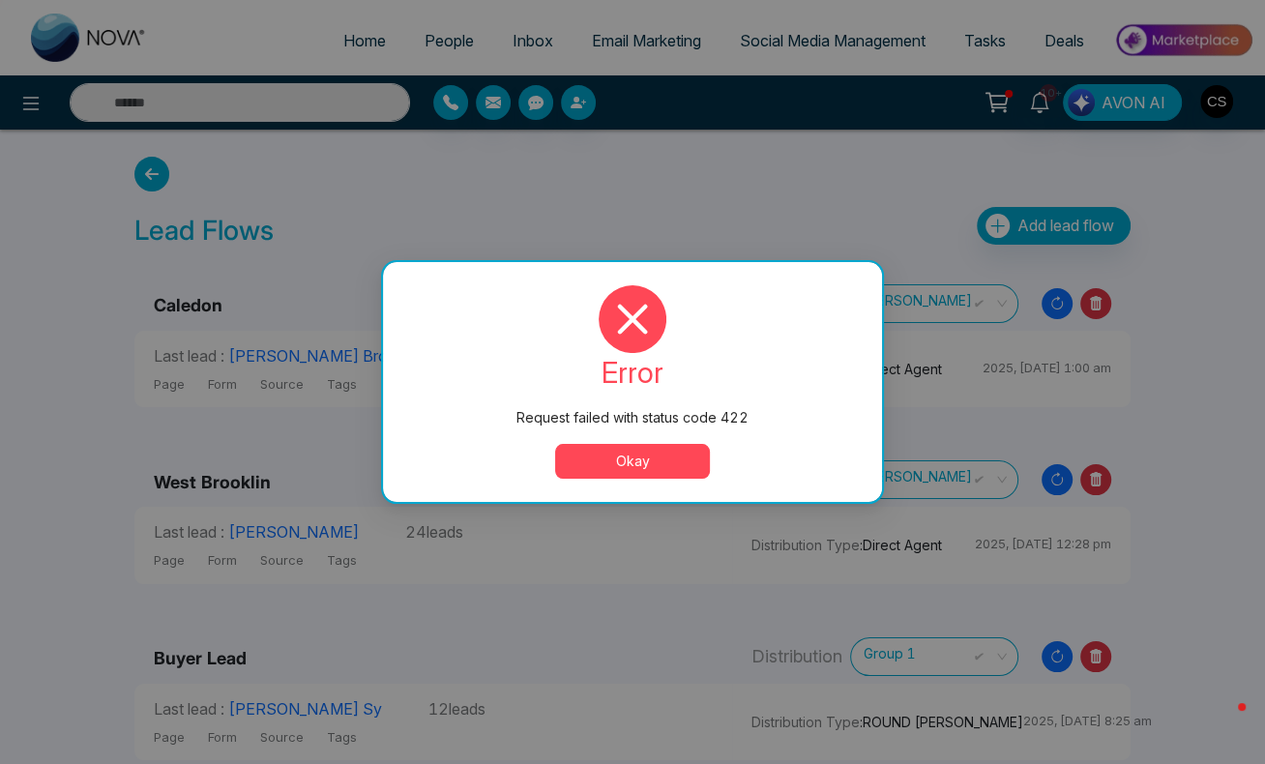
drag, startPoint x: 668, startPoint y: 470, endPoint x: 831, endPoint y: 494, distance: 165.2
click at [671, 469] on button "Okay" at bounding box center [632, 461] width 155 height 35
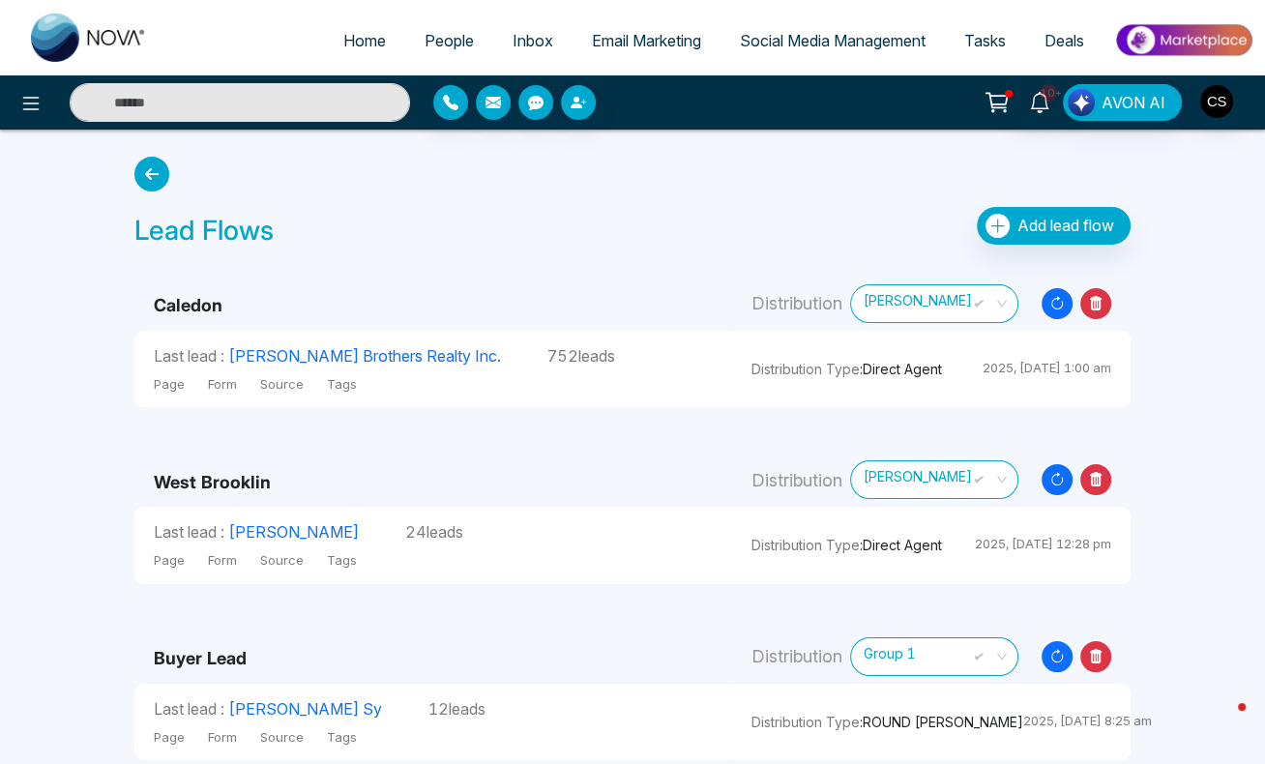
click at [1063, 483] on icon "Resync Leads" at bounding box center [1056, 479] width 31 height 31
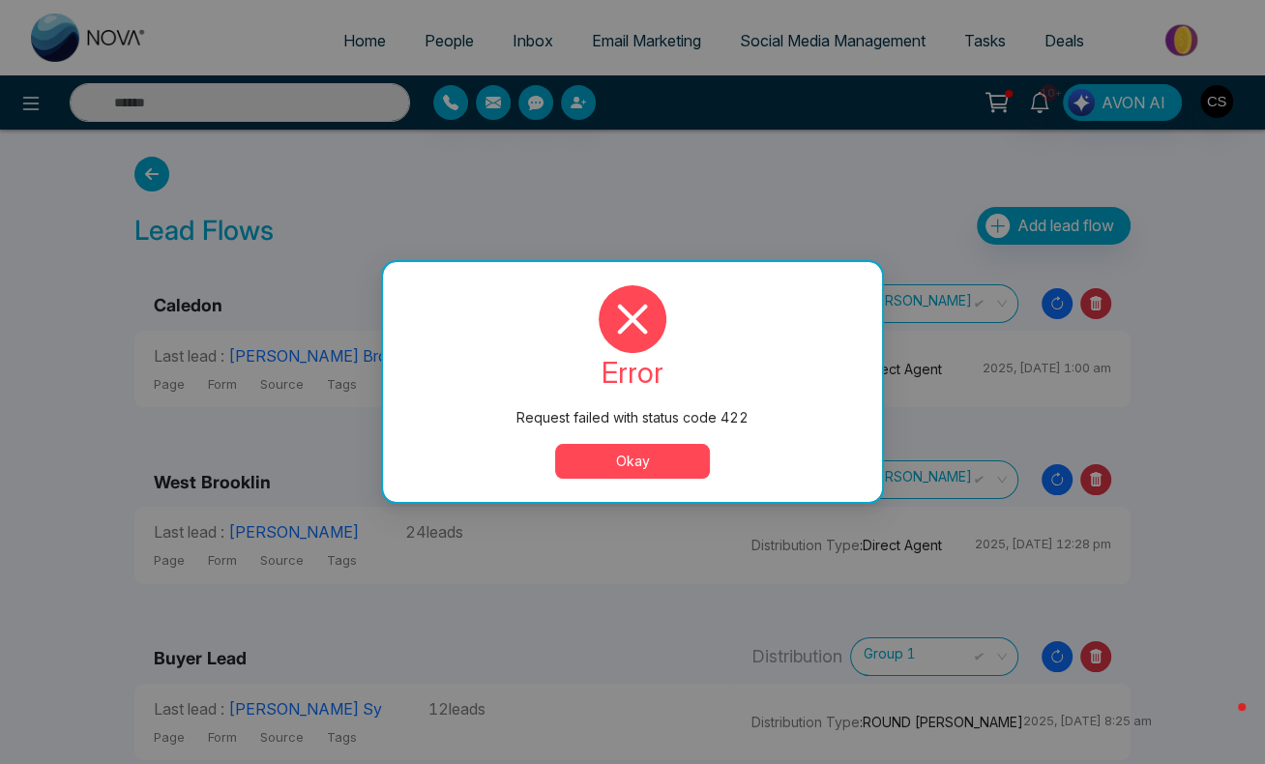
click at [645, 457] on button "Okay" at bounding box center [632, 461] width 155 height 35
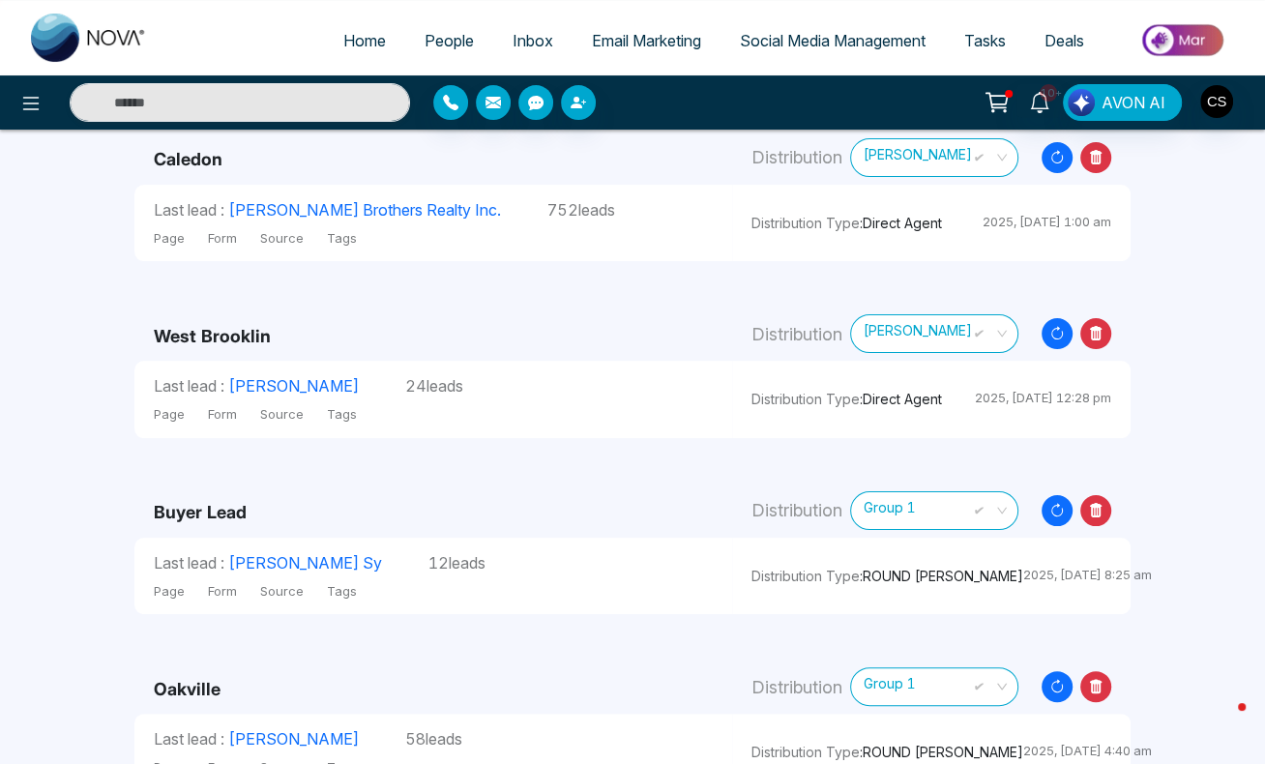
scroll to position [317, 0]
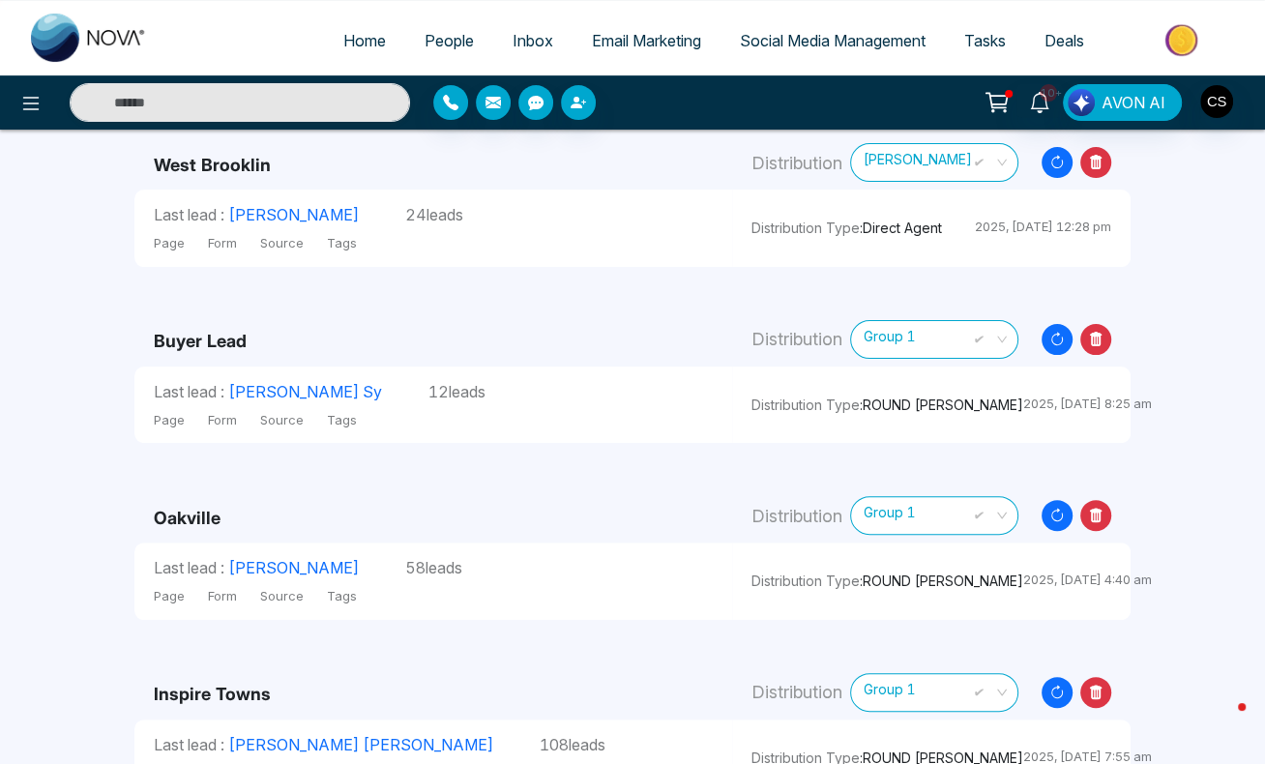
click at [1051, 163] on icon at bounding box center [1057, 163] width 12 height 12
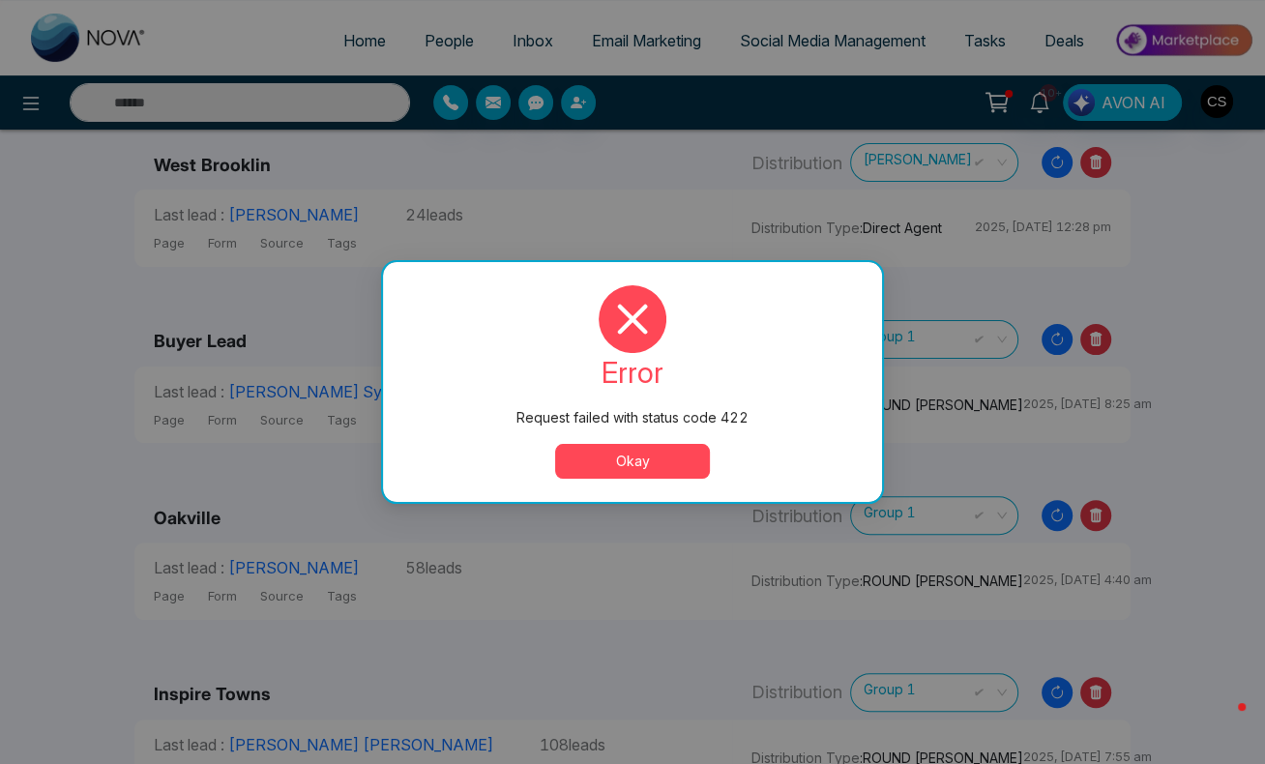
click at [649, 460] on button "Okay" at bounding box center [632, 461] width 155 height 35
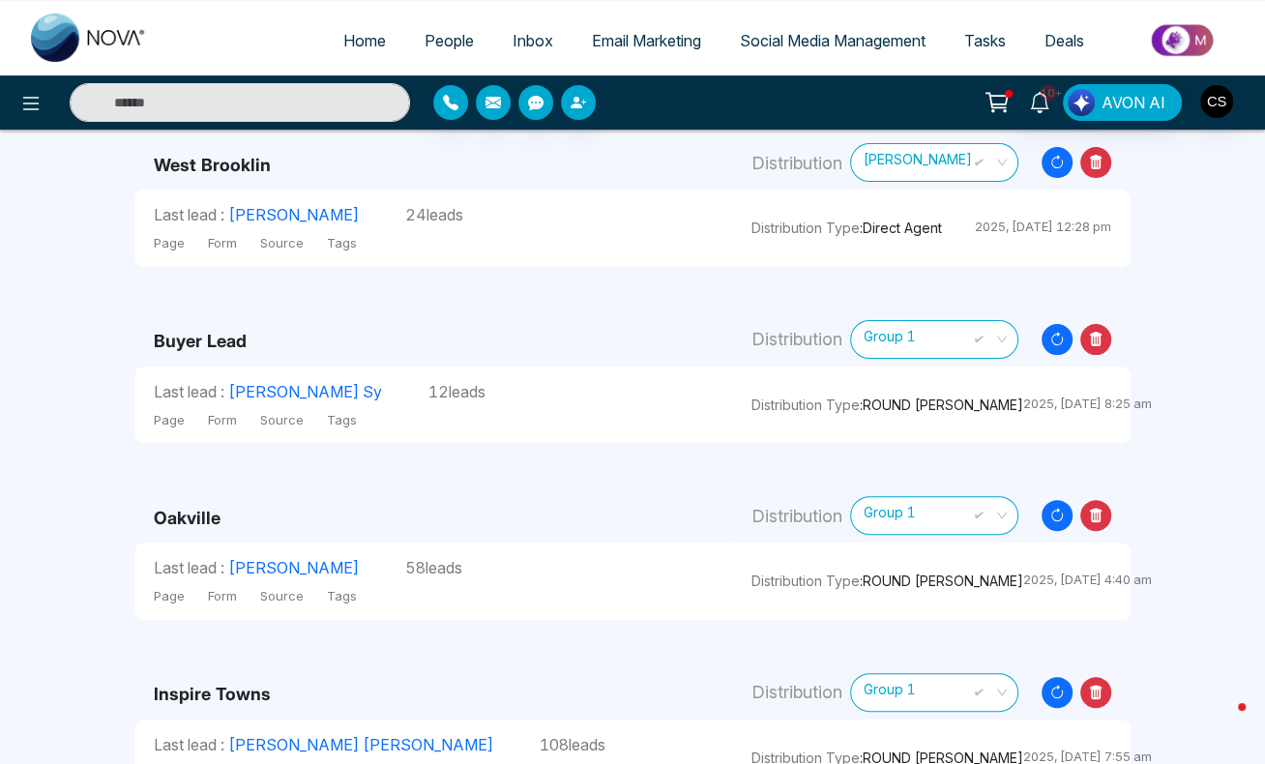
scroll to position [0, 0]
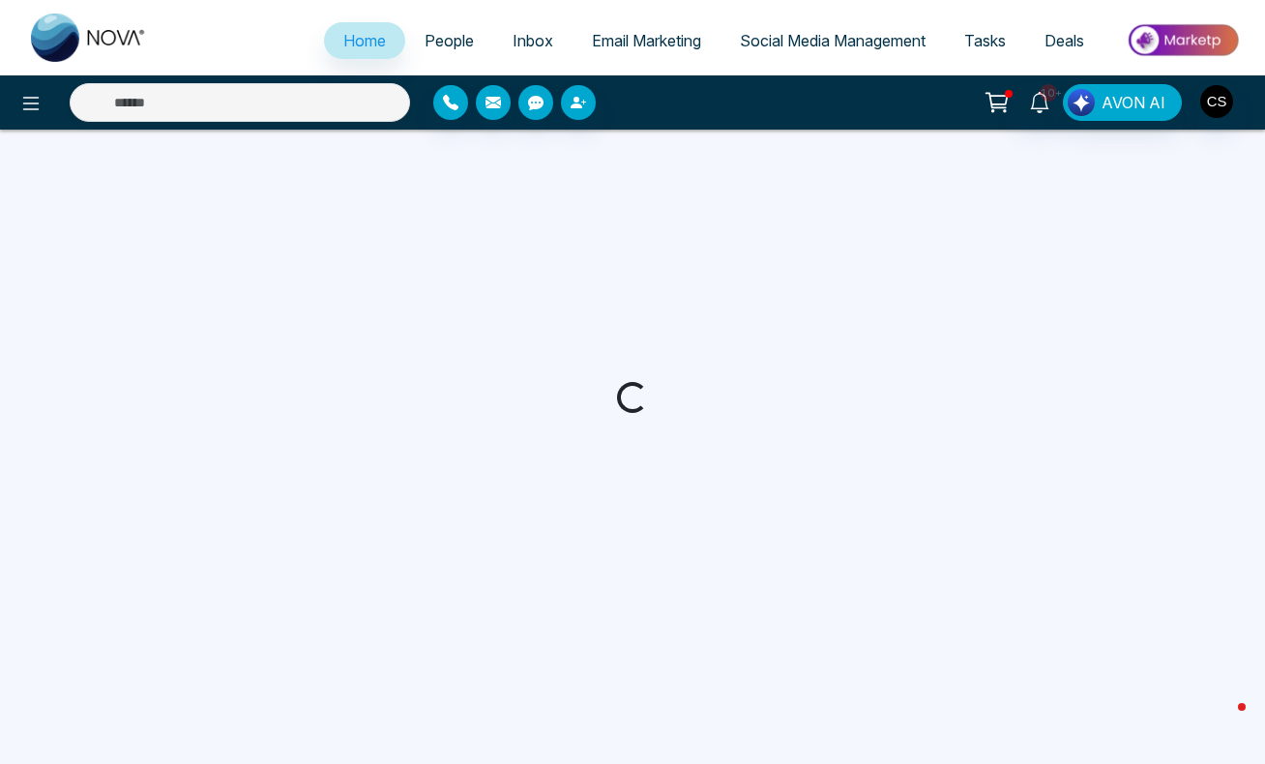
select select "*"
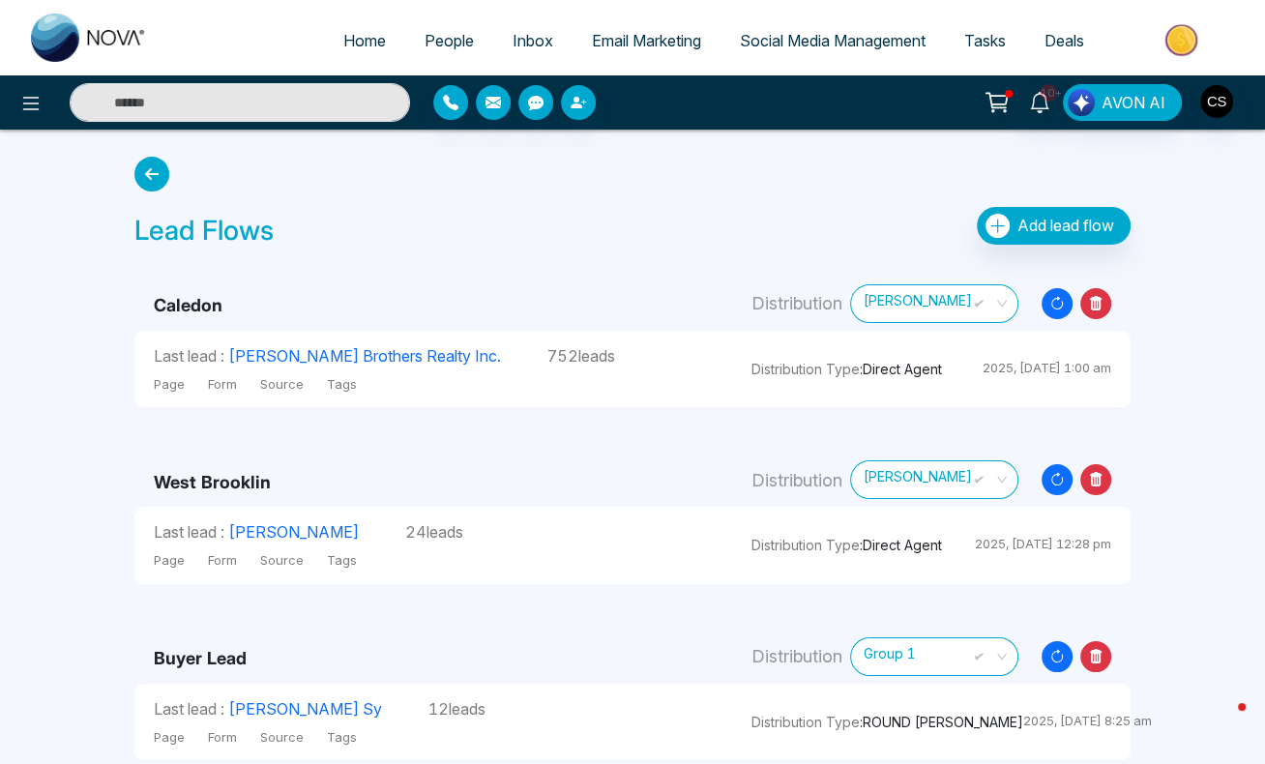
click at [441, 37] on span "People" at bounding box center [448, 40] width 49 height 19
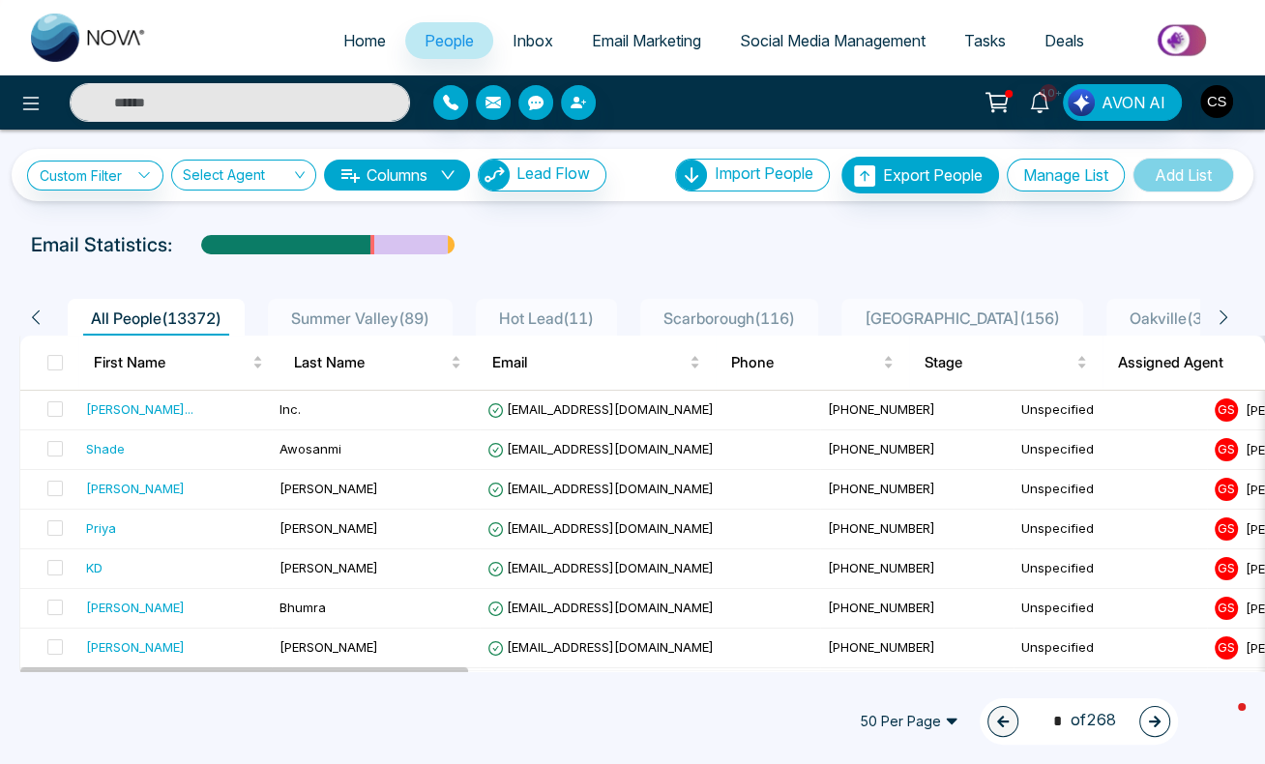
click at [350, 37] on span "Home" at bounding box center [364, 40] width 43 height 19
select select "*"
